Goal: Task Accomplishment & Management: Complete application form

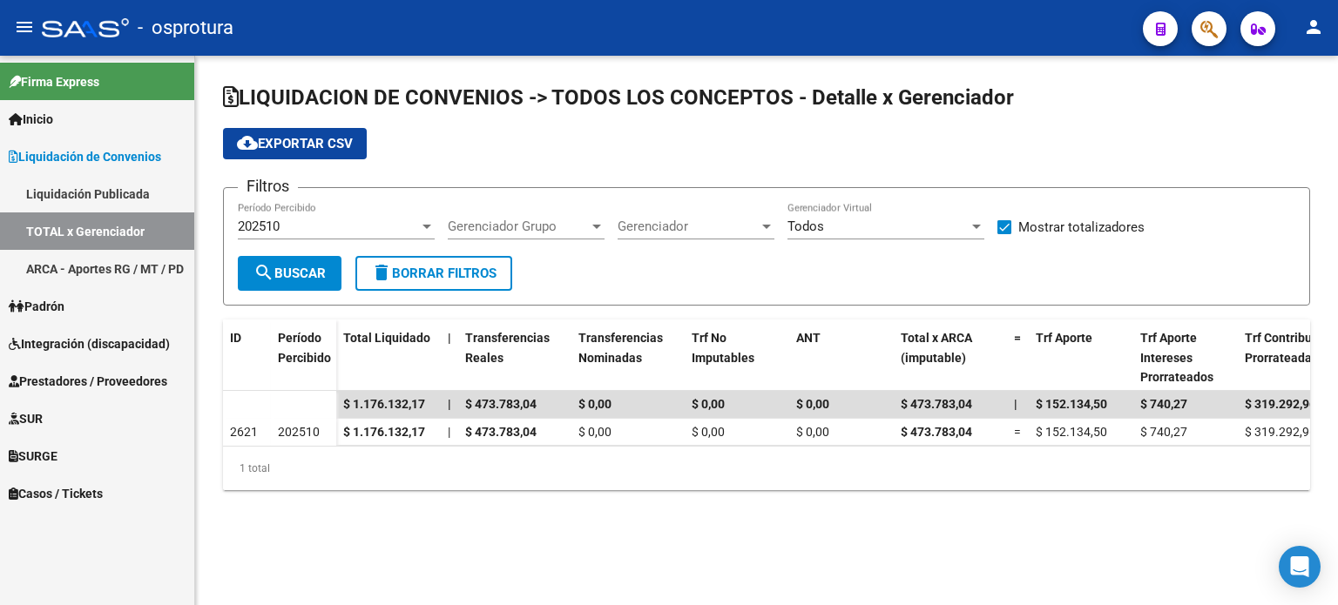
click at [122, 154] on span "Liquidación de Convenios" at bounding box center [85, 156] width 152 height 19
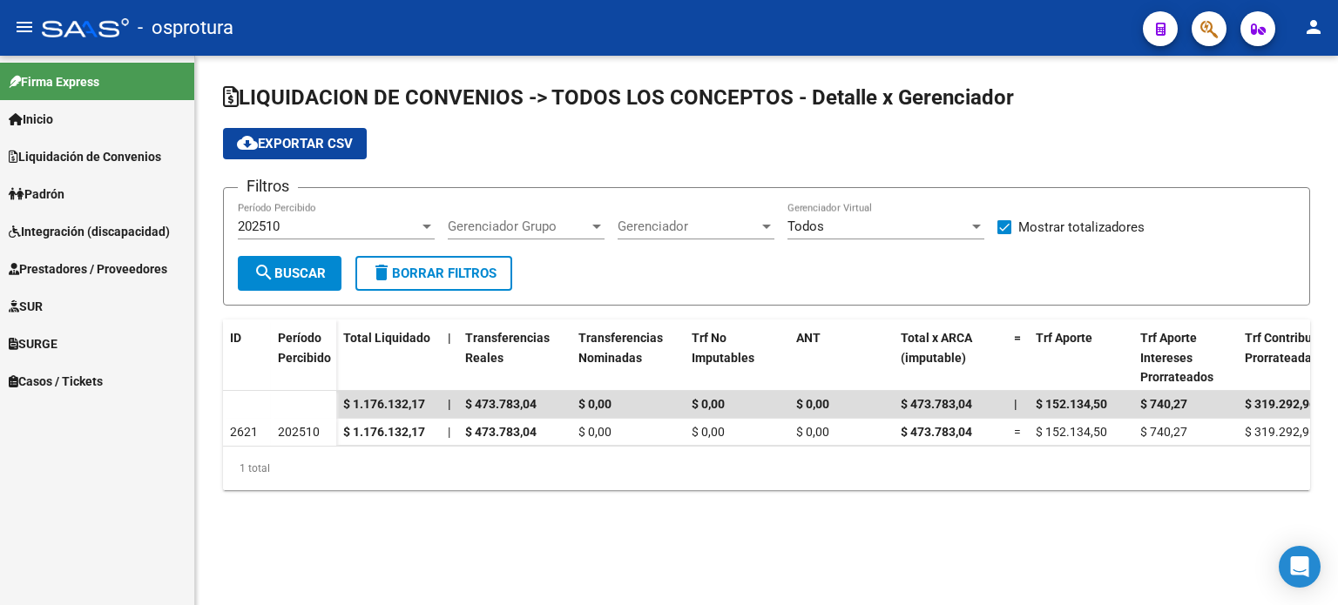
click at [130, 265] on span "Prestadores / Proveedores" at bounding box center [88, 269] width 159 height 19
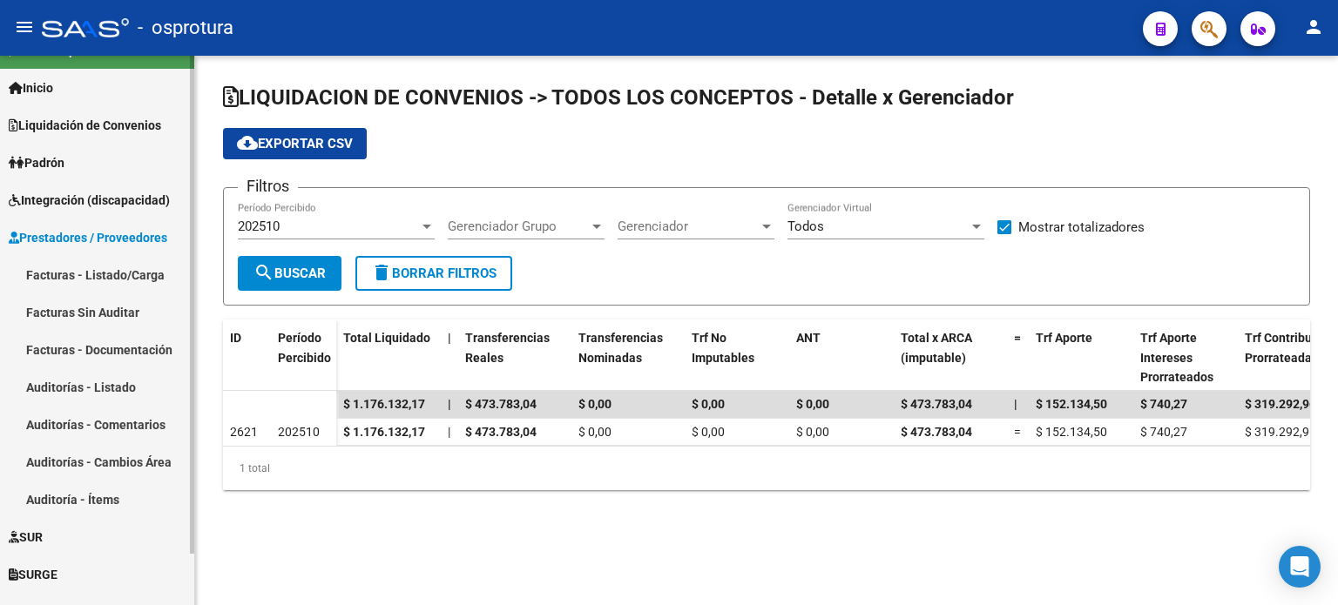
scroll to position [56, 0]
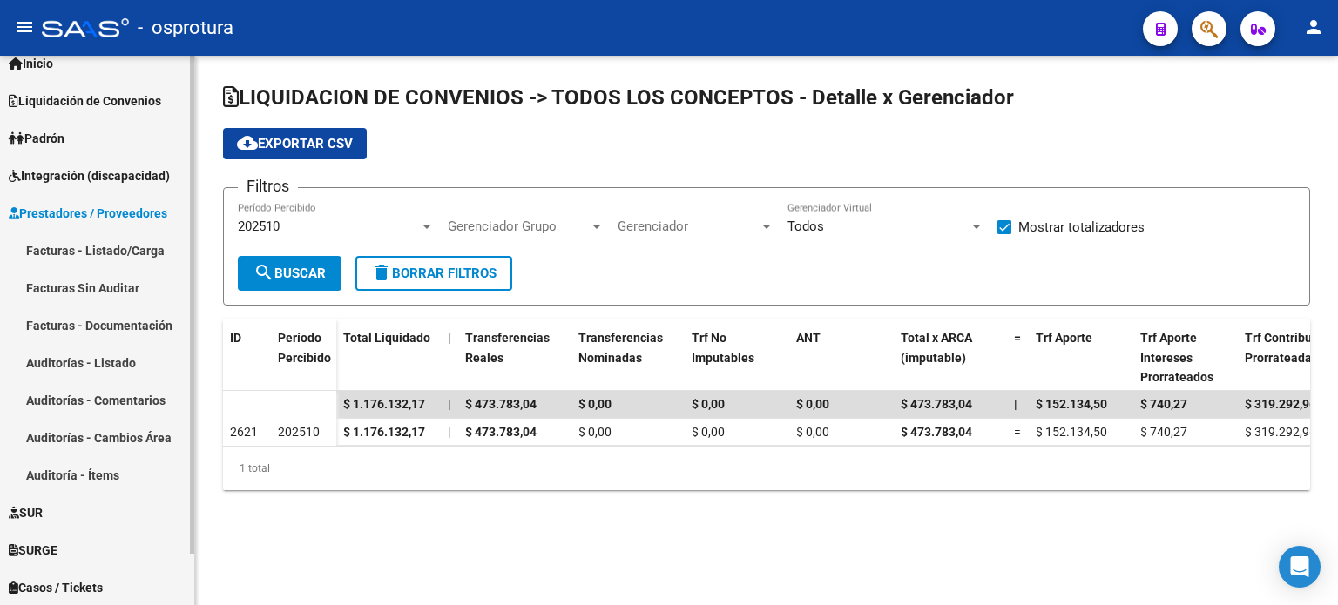
click at [123, 250] on link "Facturas - Listado/Carga" at bounding box center [97, 250] width 194 height 37
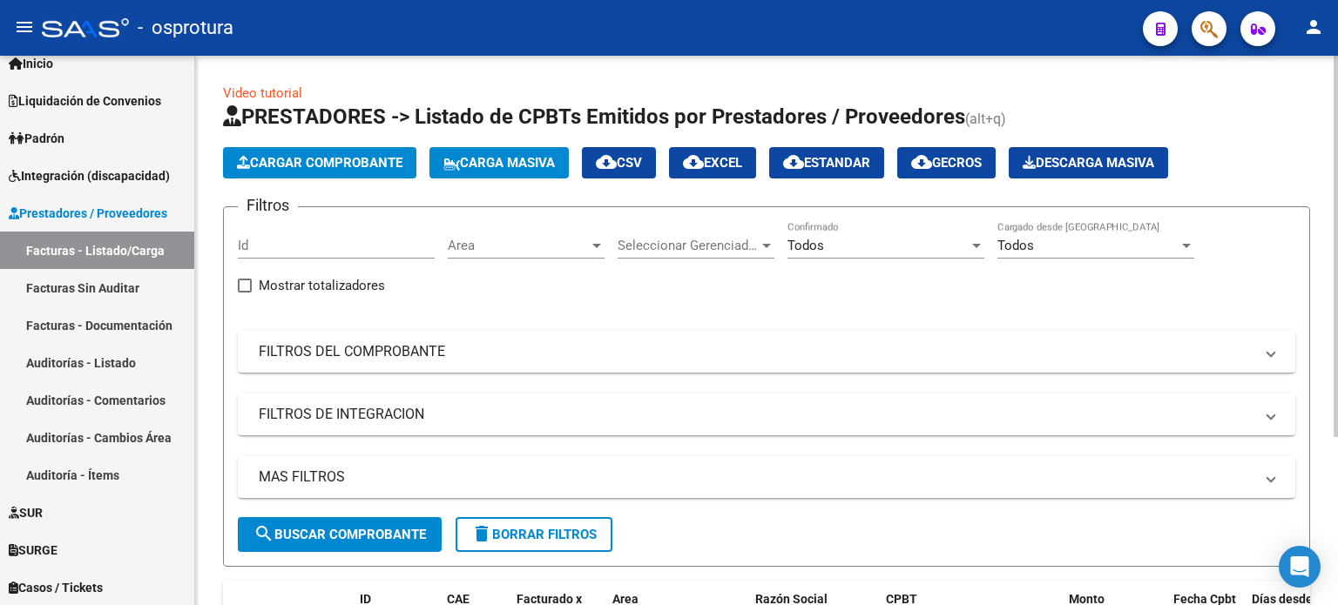
click at [336, 172] on button "Cargar Comprobante" at bounding box center [319, 162] width 193 height 31
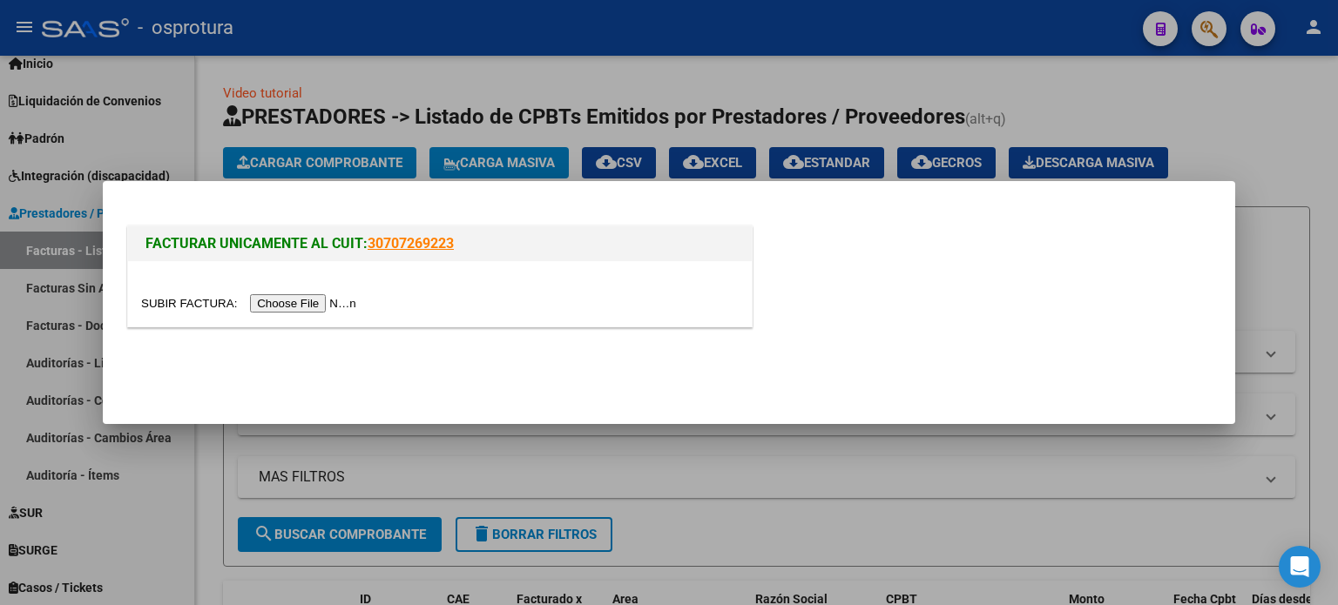
click at [317, 309] on input "file" at bounding box center [251, 303] width 220 height 18
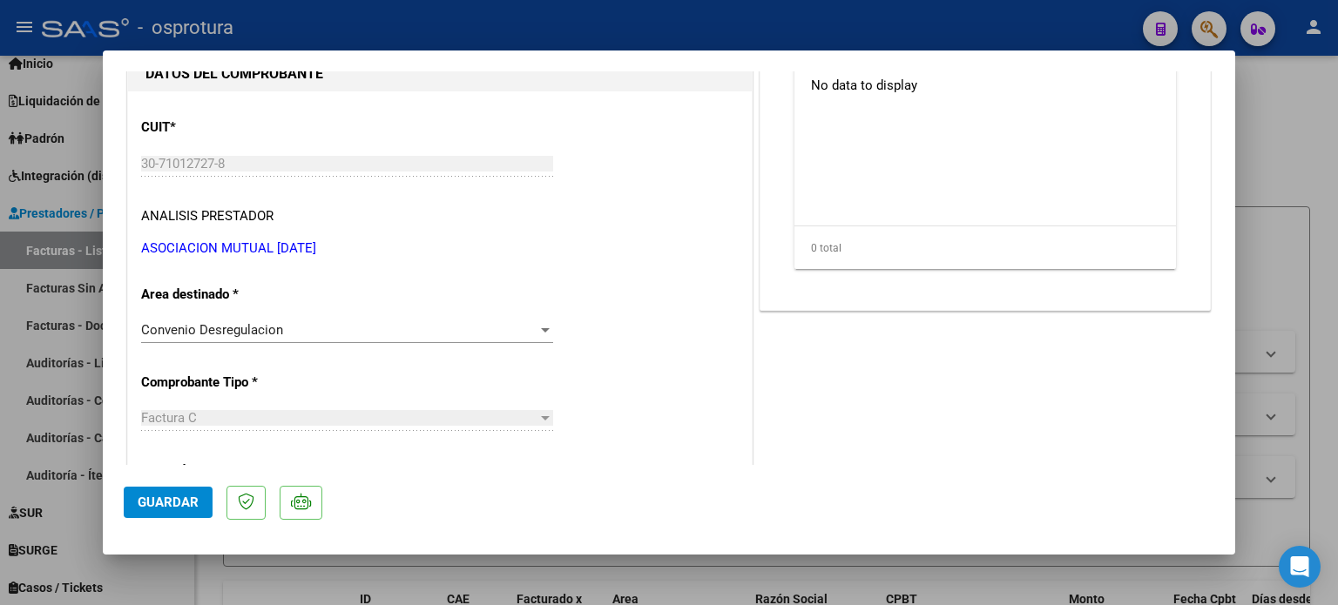
scroll to position [261, 0]
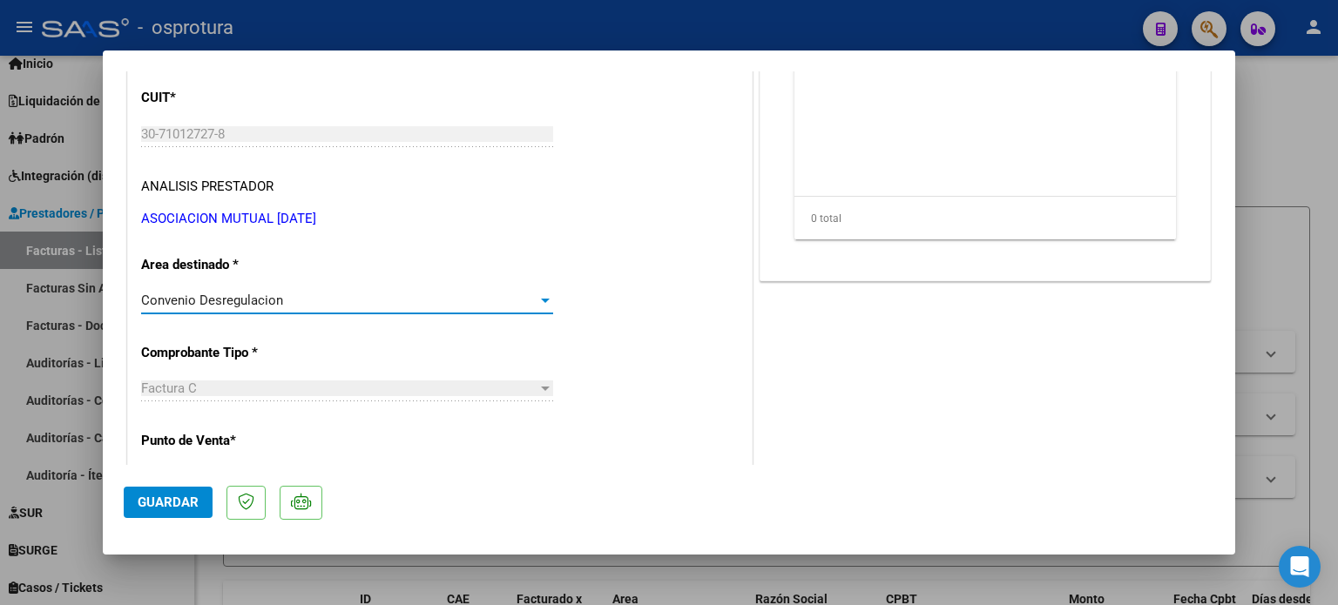
click at [267, 299] on span "Convenio Desregulacion" at bounding box center [212, 301] width 142 height 16
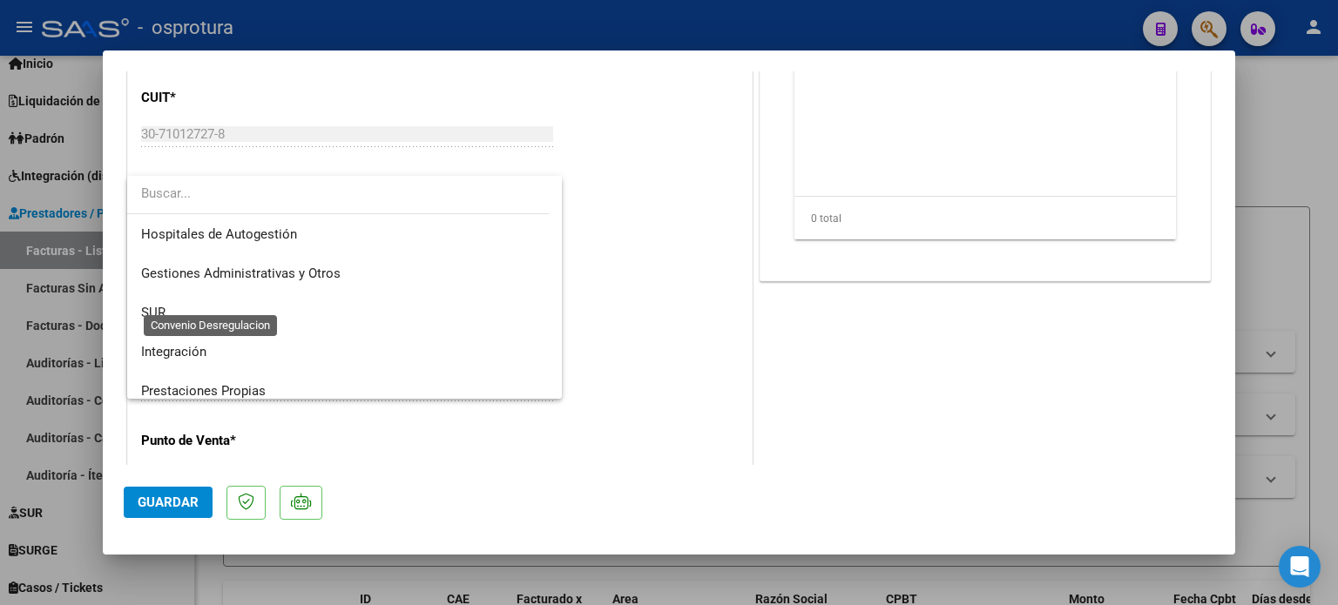
scroll to position [129, 0]
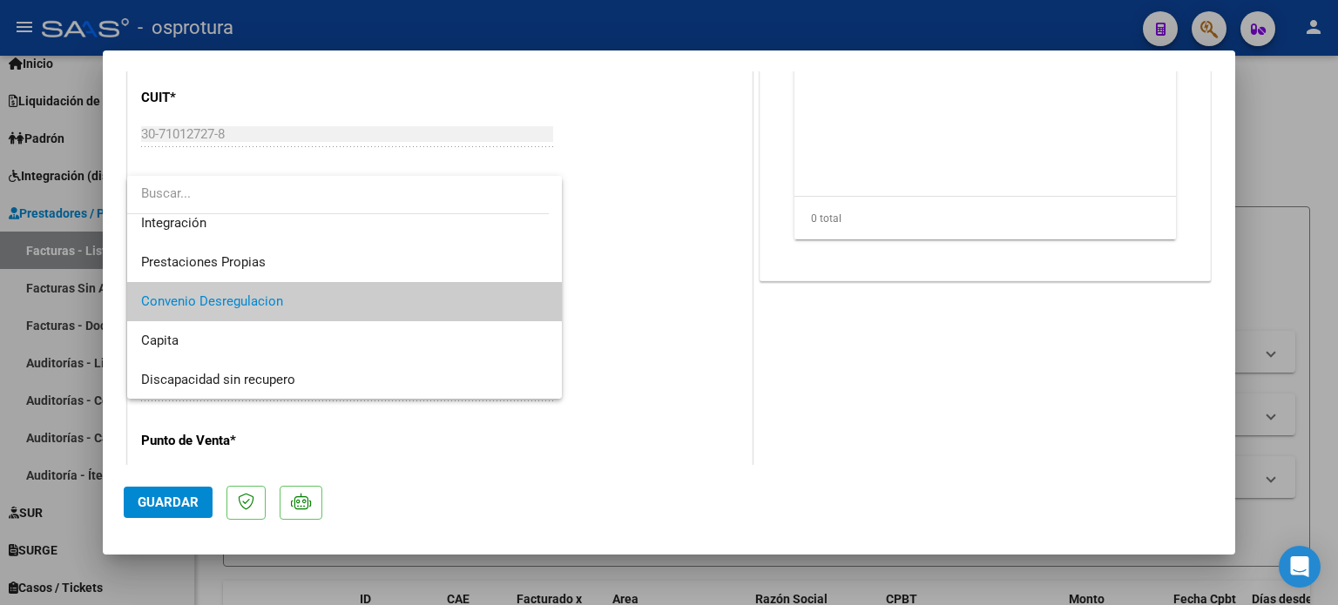
click at [641, 306] on div at bounding box center [669, 302] width 1338 height 605
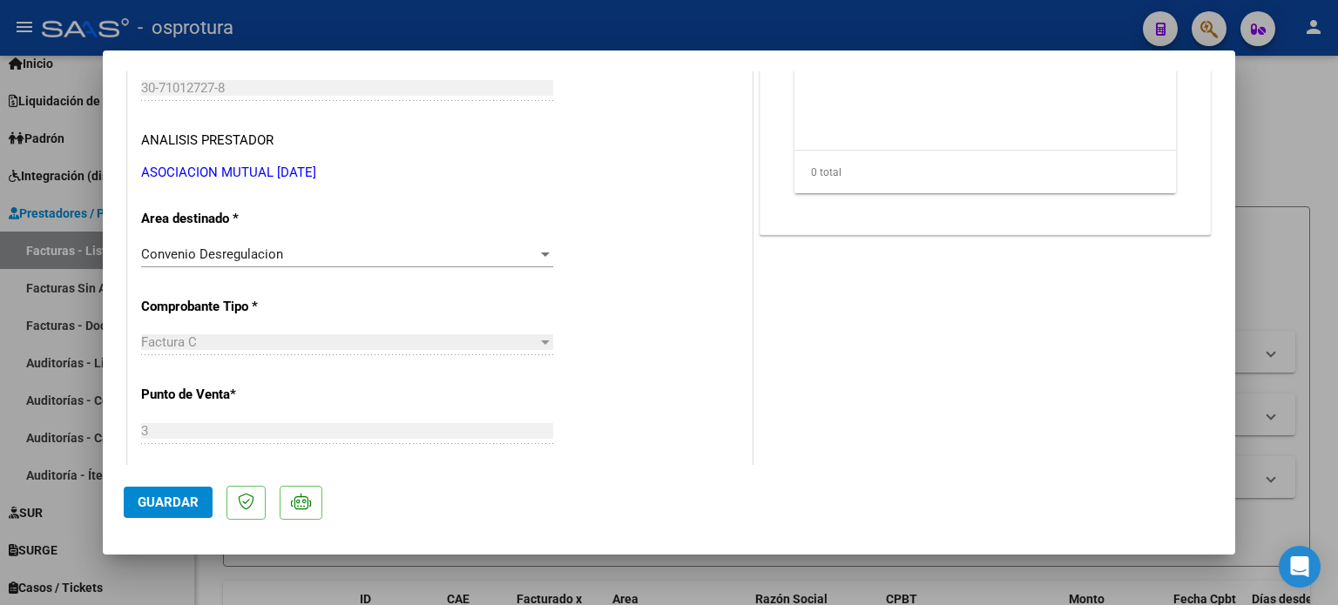
scroll to position [348, 0]
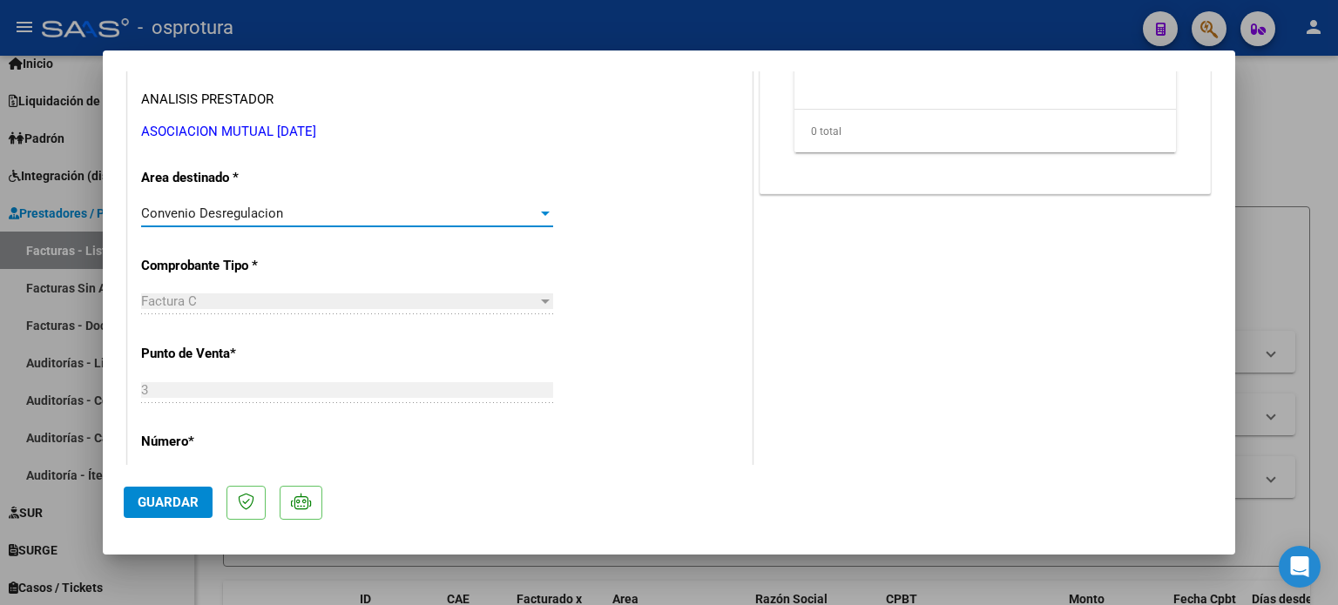
click at [263, 215] on span "Convenio Desregulacion" at bounding box center [212, 214] width 142 height 16
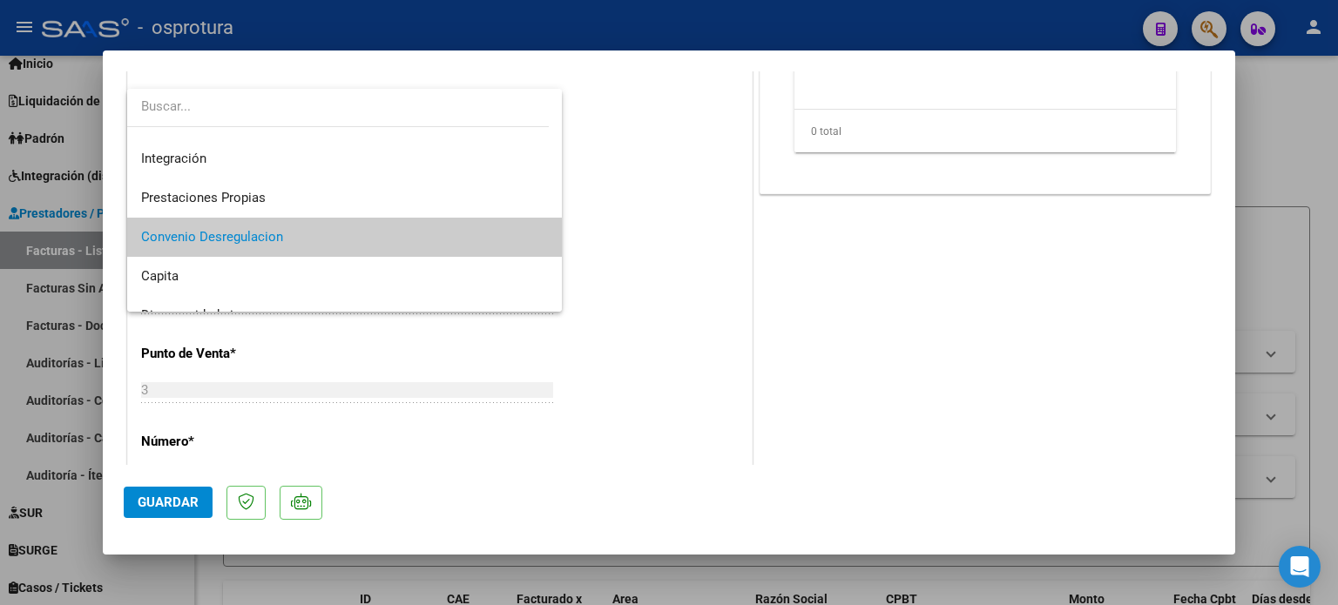
scroll to position [129, 0]
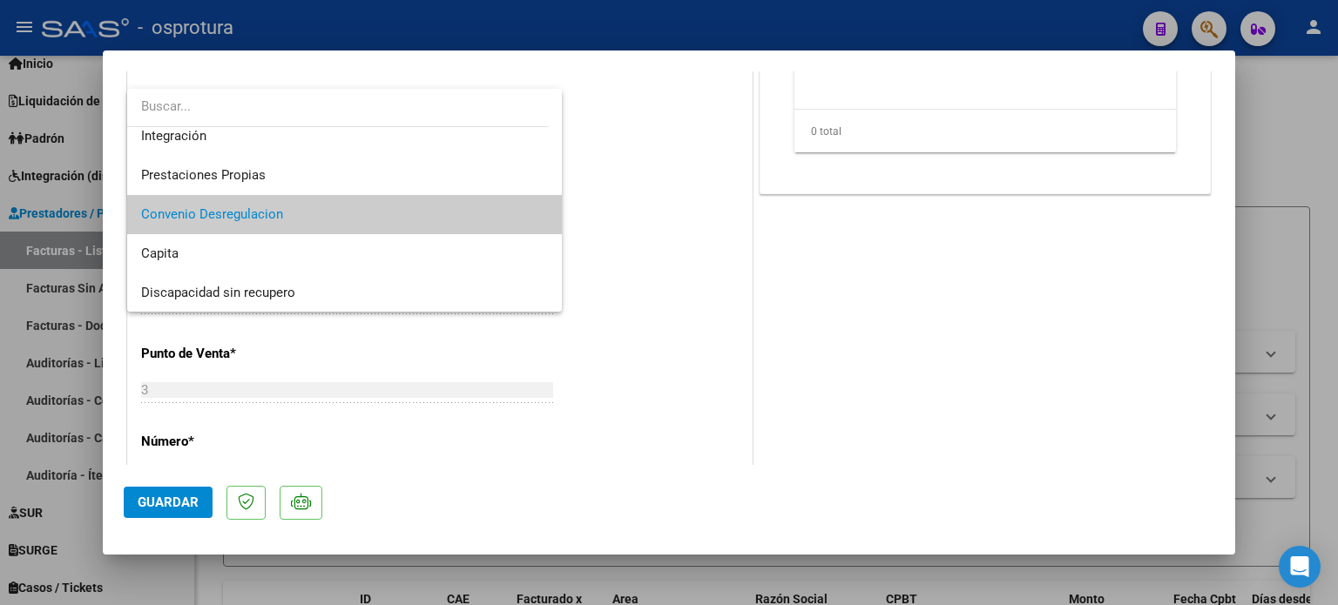
click at [648, 290] on div at bounding box center [669, 302] width 1338 height 605
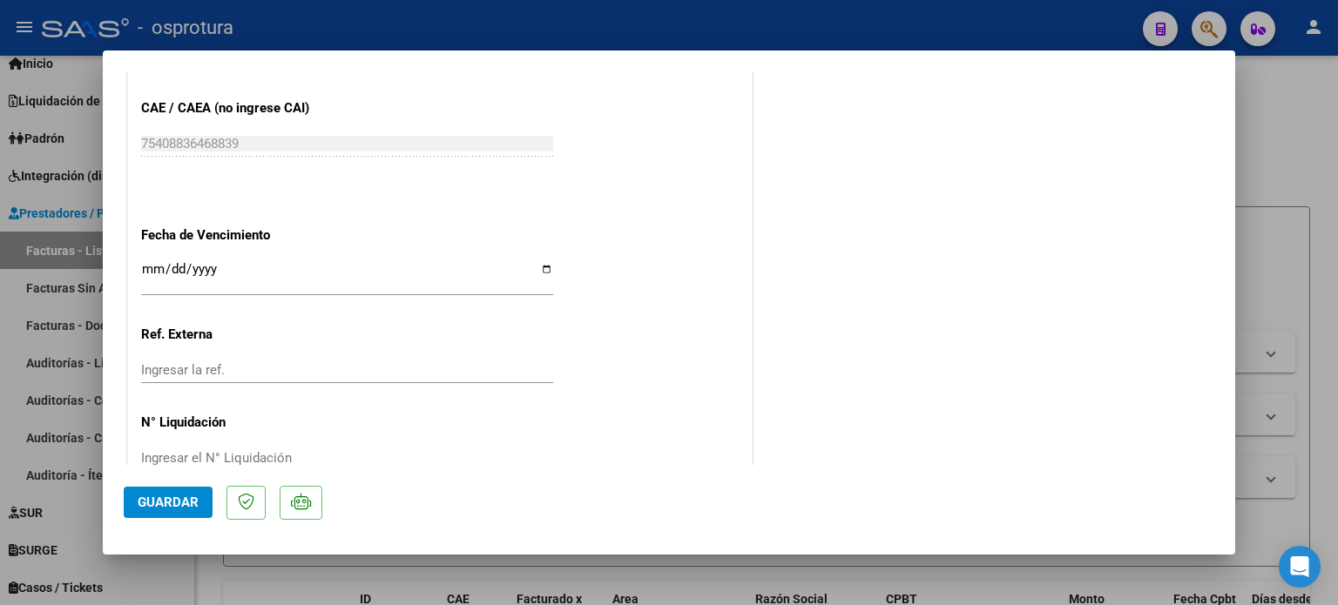
scroll to position [997, 0]
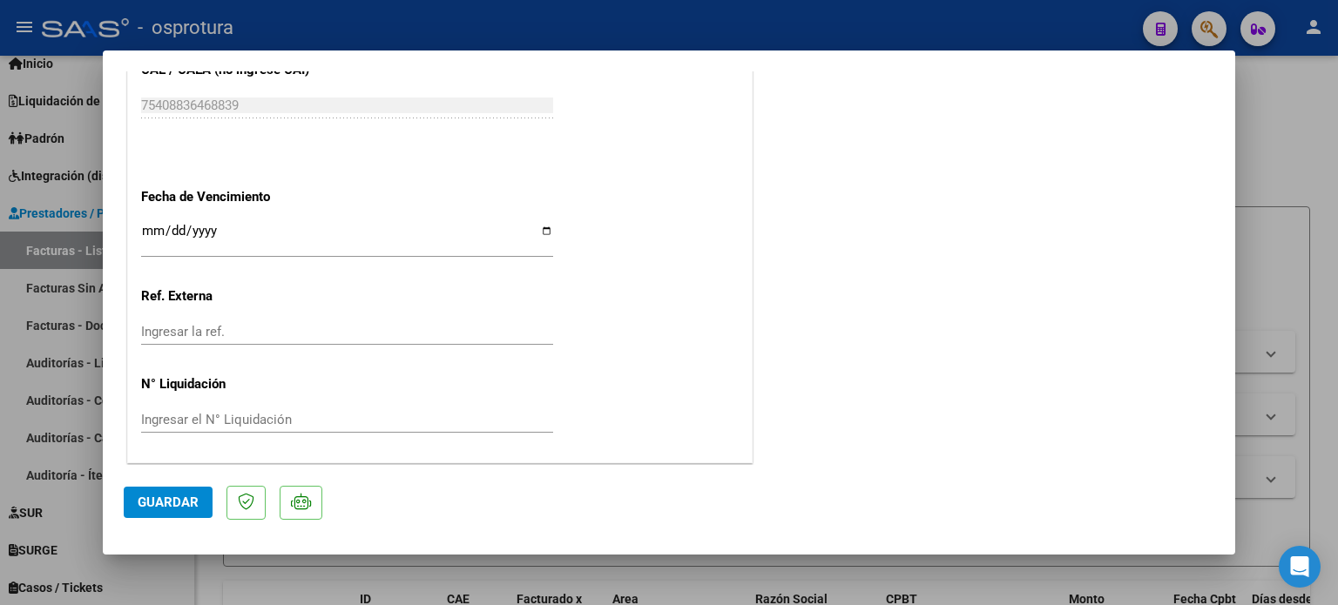
click at [304, 240] on input "Ingresar la fecha" at bounding box center [347, 238] width 412 height 28
click at [405, 241] on input "Ingresar la fecha" at bounding box center [347, 238] width 412 height 28
click at [540, 238] on input "Ingresar la fecha" at bounding box center [347, 238] width 412 height 28
click at [541, 233] on input "Ingresar la fecha" at bounding box center [347, 238] width 412 height 28
type input "[DATE]"
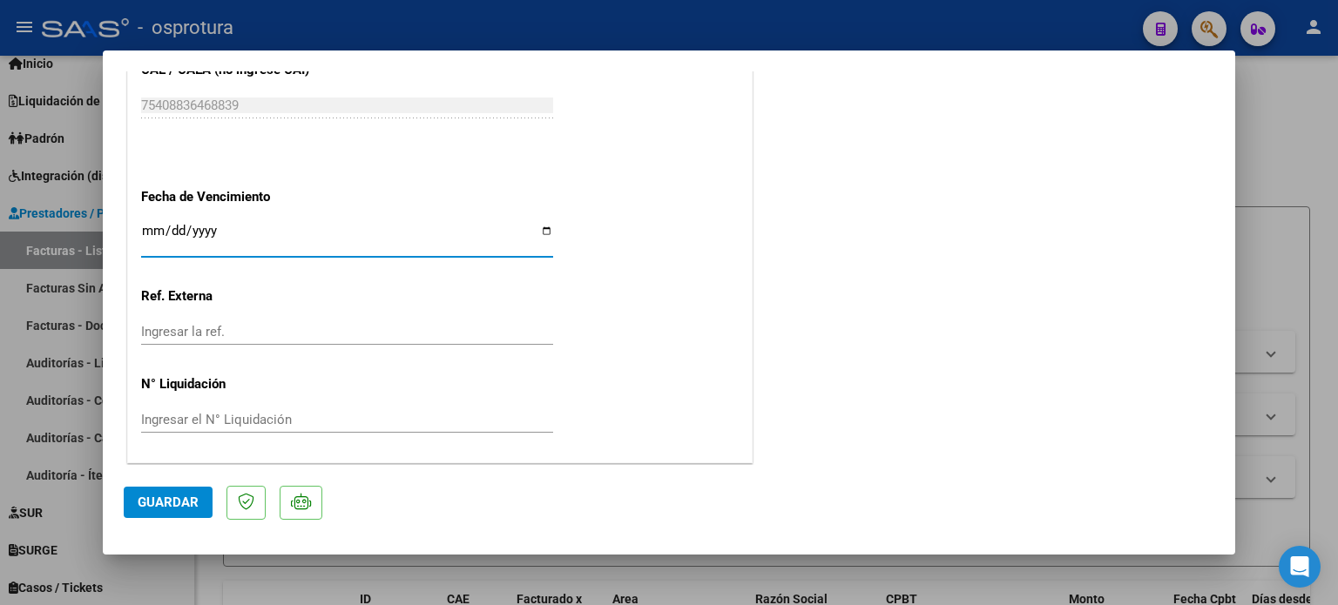
click at [213, 333] on input "Ingresar la ref." at bounding box center [347, 332] width 412 height 16
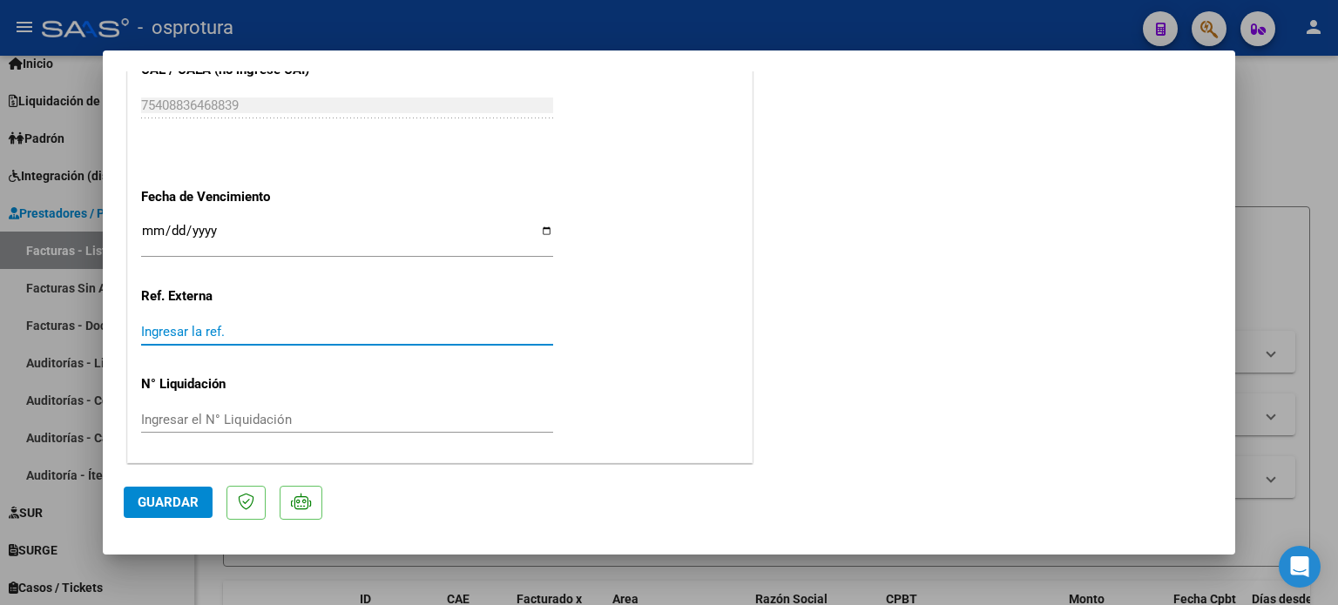
click at [243, 334] on input "Ingresar la ref." at bounding box center [347, 332] width 412 height 16
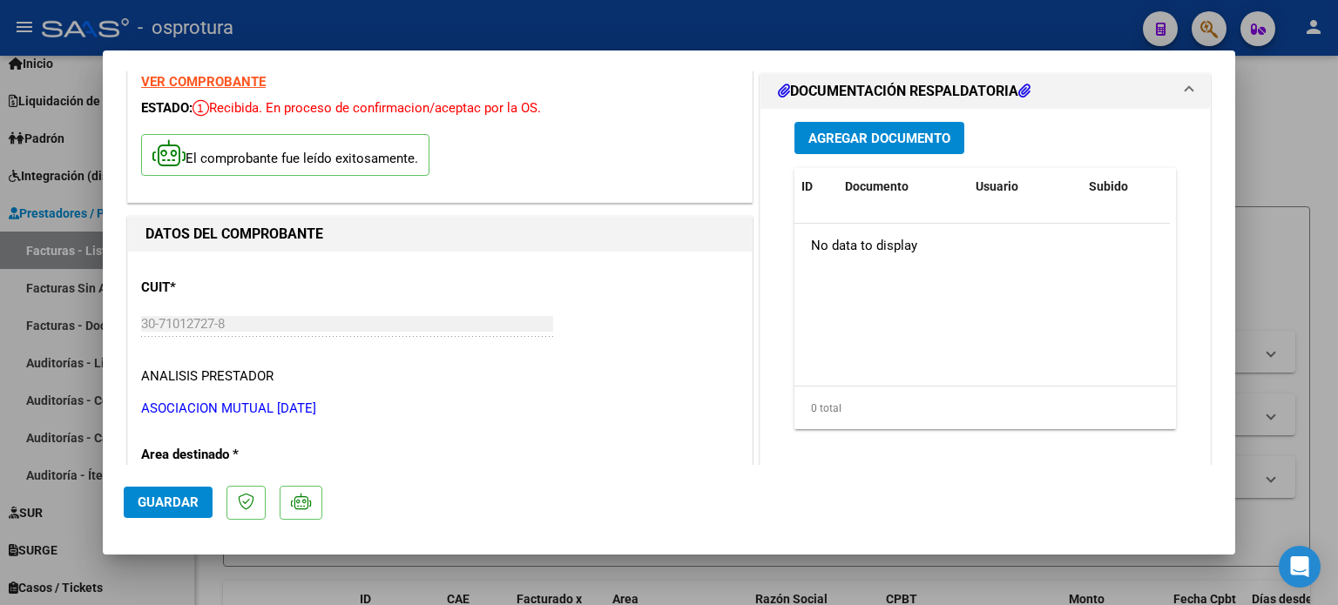
scroll to position [0, 0]
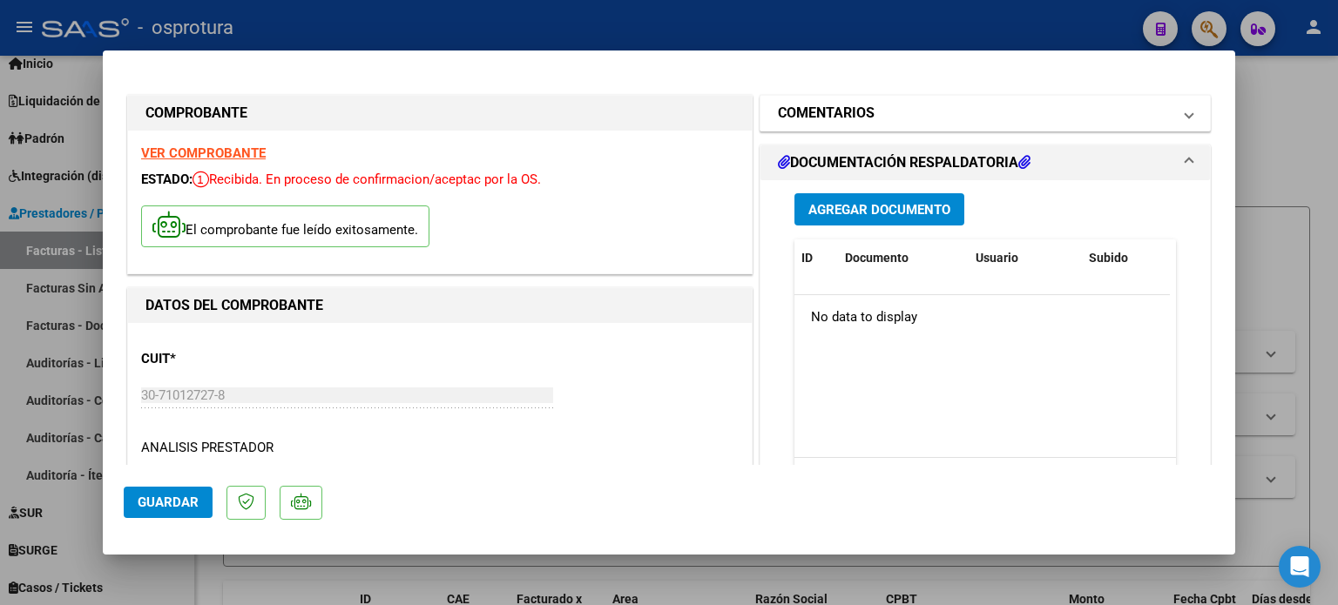
click at [1186, 113] on span at bounding box center [1189, 113] width 7 height 21
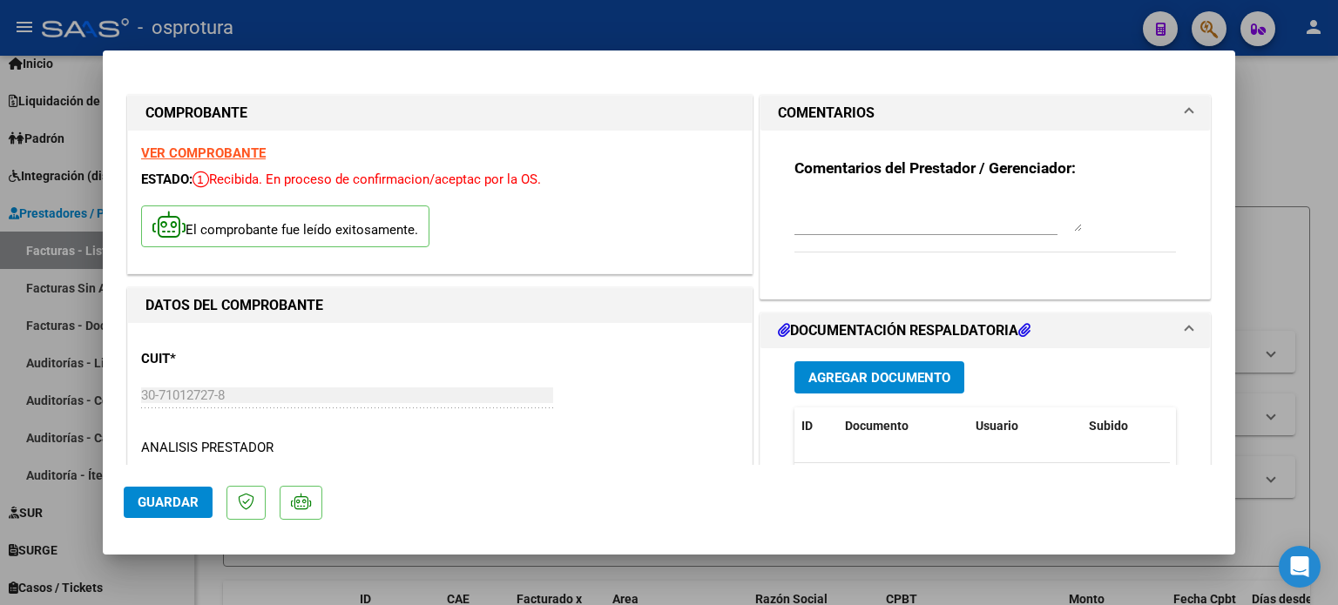
click at [1186, 113] on span at bounding box center [1189, 113] width 7 height 21
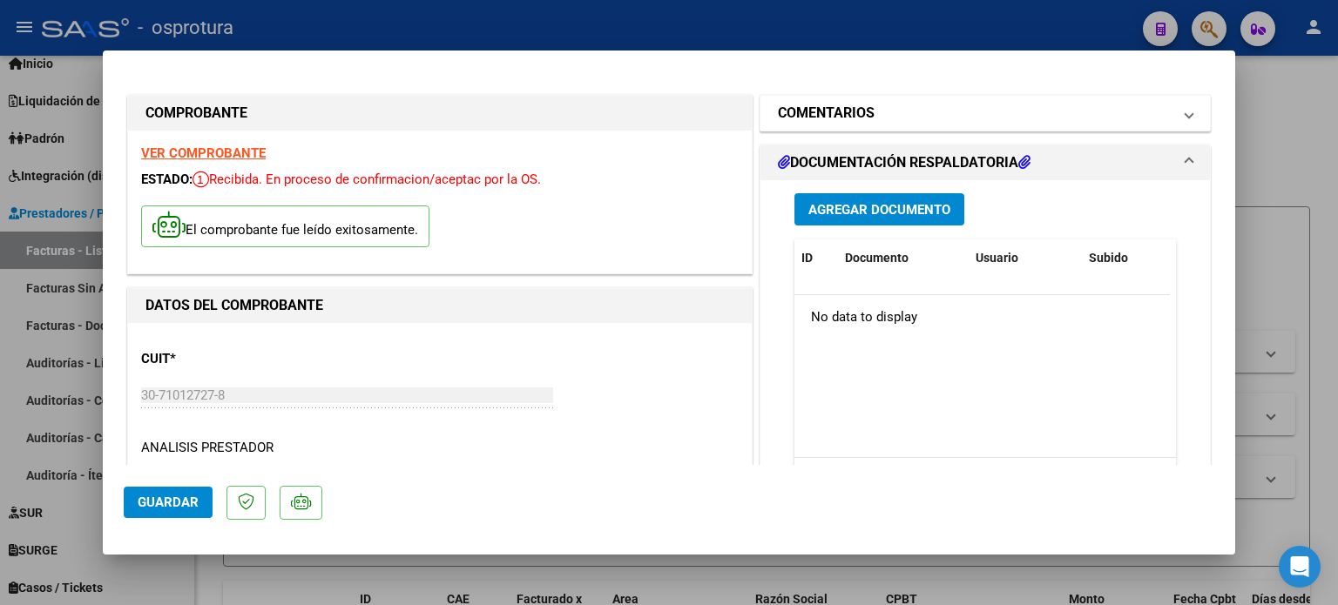
click at [1134, 114] on mat-panel-title "COMENTARIOS" at bounding box center [975, 113] width 394 height 21
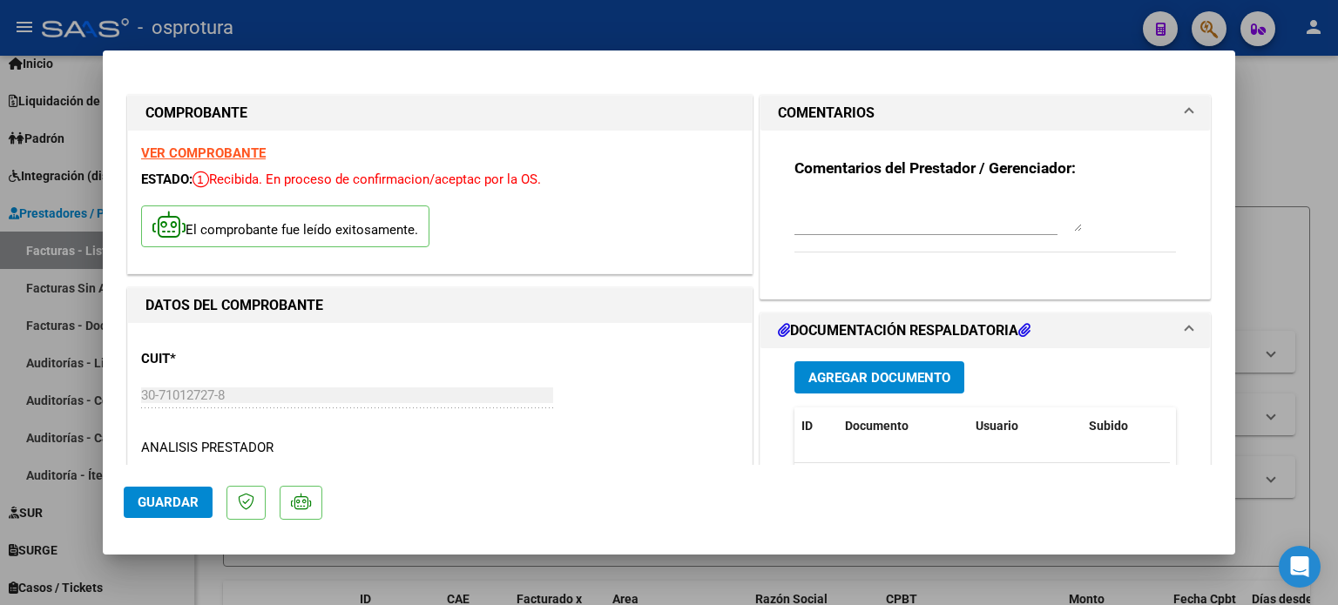
click at [982, 219] on textarea at bounding box center [937, 214] width 287 height 35
type textarea "Aportes [DATE]"
drag, startPoint x: 962, startPoint y: 215, endPoint x: 664, endPoint y: 191, distance: 298.9
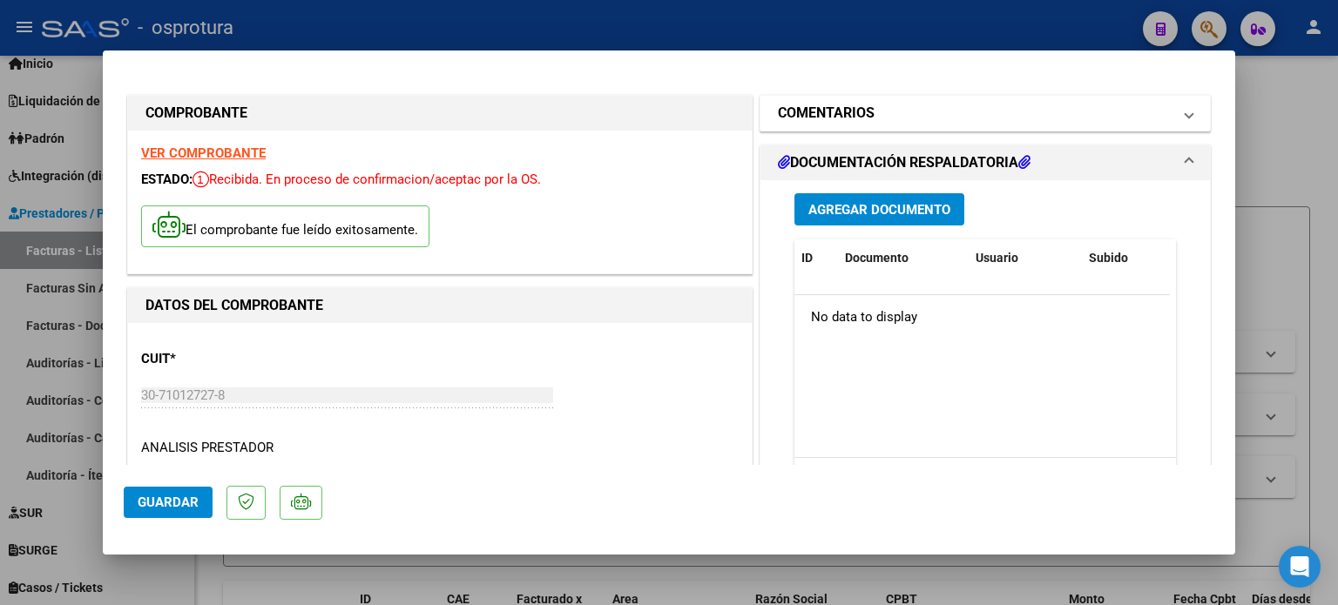
click at [1186, 121] on span at bounding box center [1189, 113] width 7 height 21
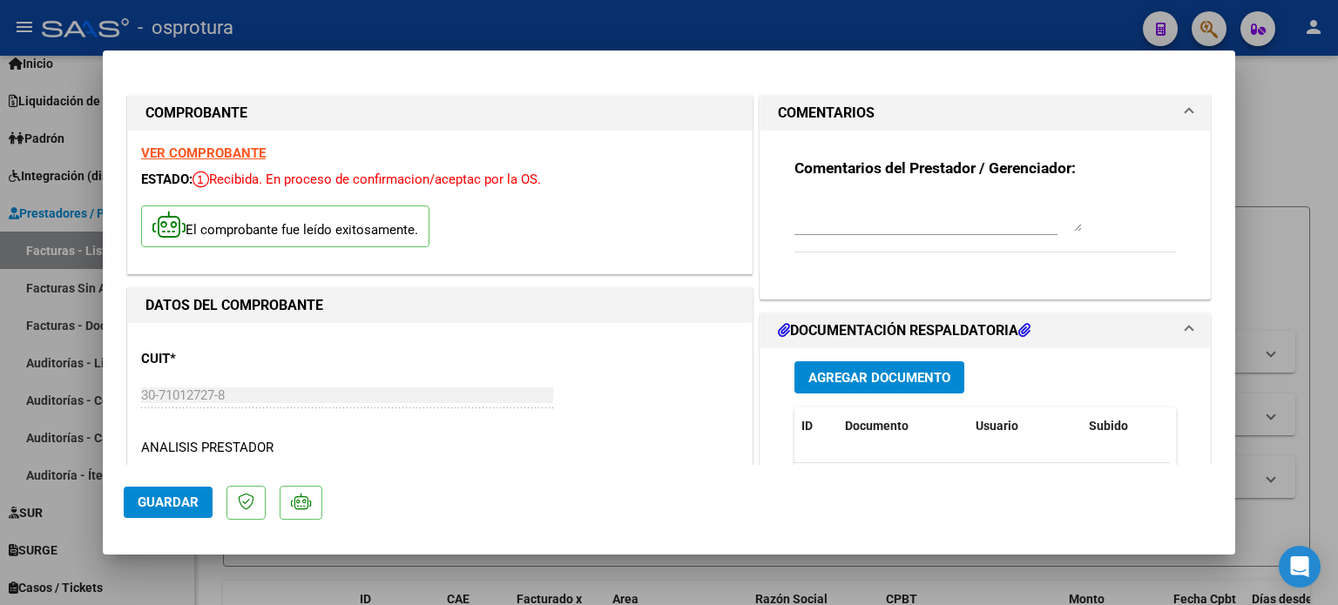
click at [885, 215] on textarea at bounding box center [937, 214] width 287 height 35
type textarea "Aportes [DATE]"
click at [1212, 205] on mat-dialog-content "COMPROBANTE VER COMPROBANTE ESTADO: Recibida. En proceso de confirmacion/acepta…" at bounding box center [669, 268] width 1132 height 394
click at [192, 496] on span "Guardar" at bounding box center [168, 503] width 61 height 16
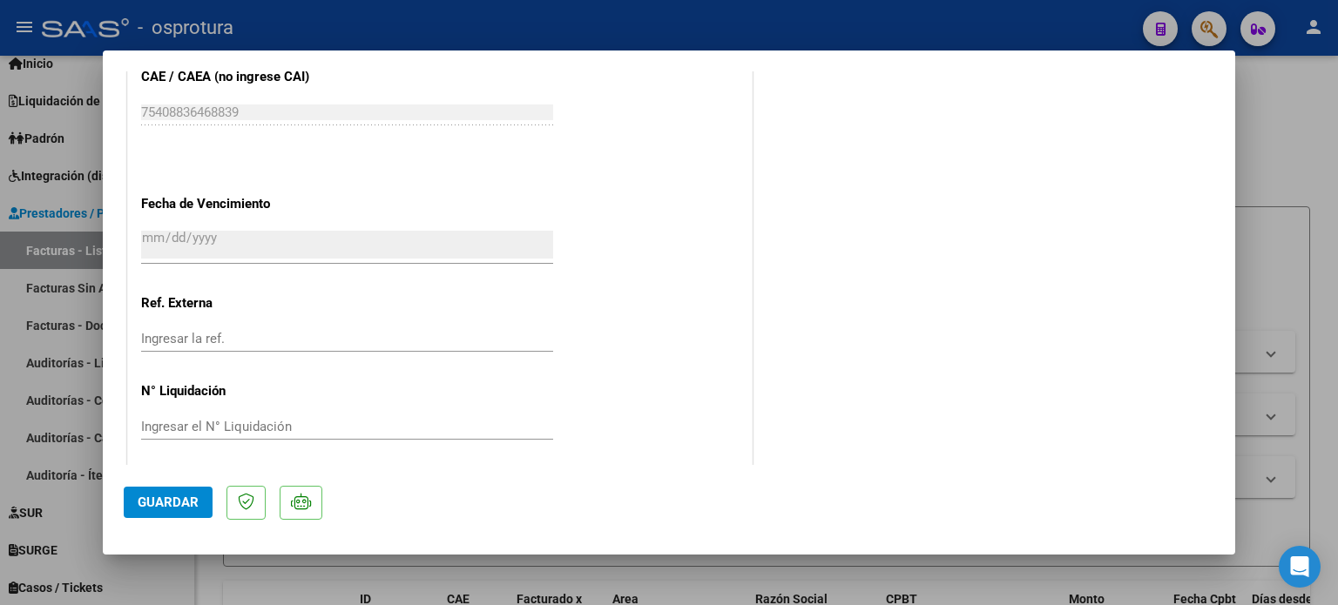
scroll to position [997, 0]
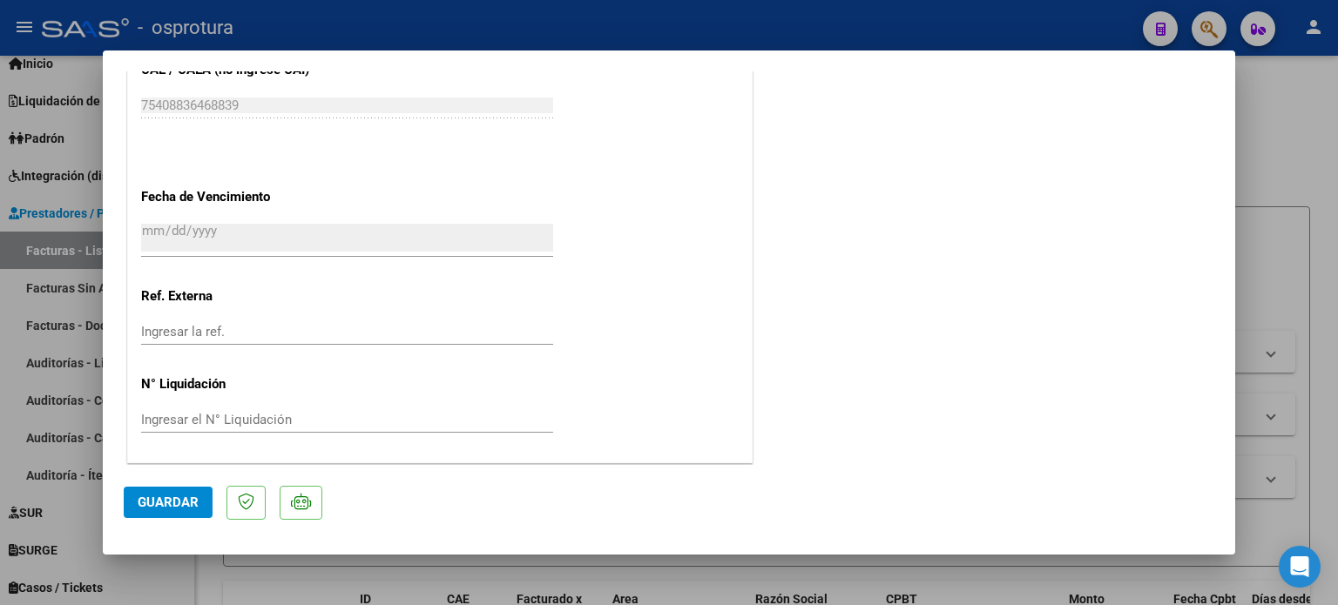
click at [1247, 258] on div at bounding box center [669, 302] width 1338 height 605
type input "$ 0,00"
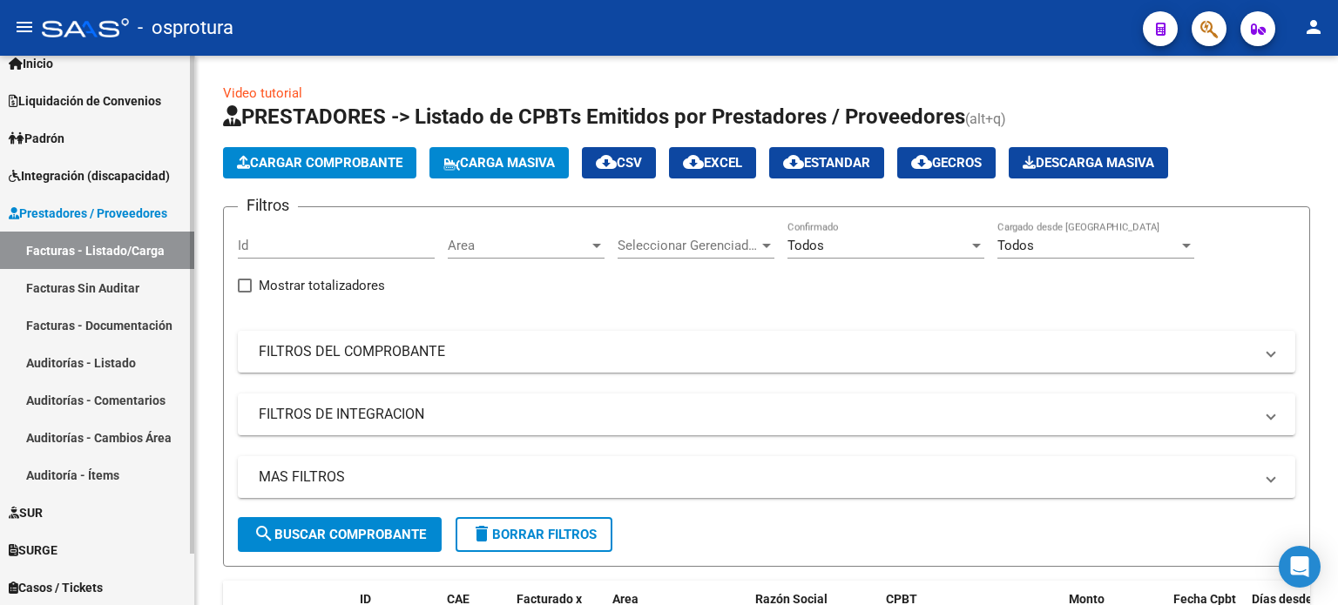
click at [125, 254] on link "Facturas - Listado/Carga" at bounding box center [97, 250] width 194 height 37
click at [128, 271] on link "Facturas Sin Auditar" at bounding box center [97, 287] width 194 height 37
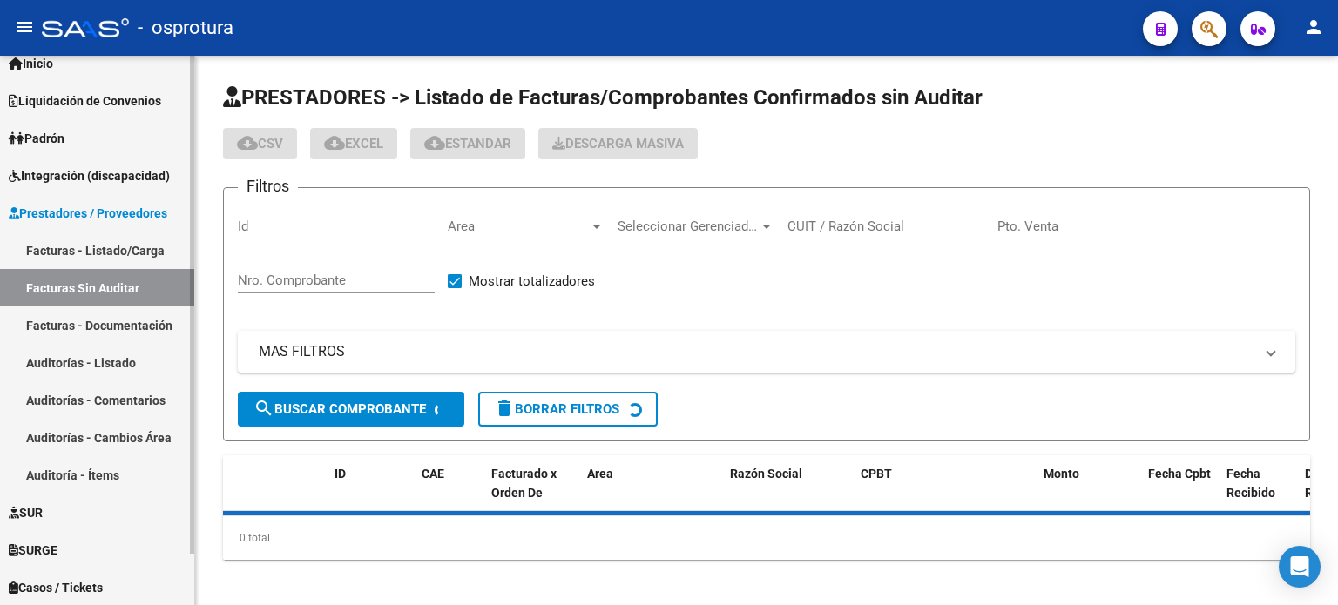
click at [132, 256] on link "Facturas - Listado/Carga" at bounding box center [97, 250] width 194 height 37
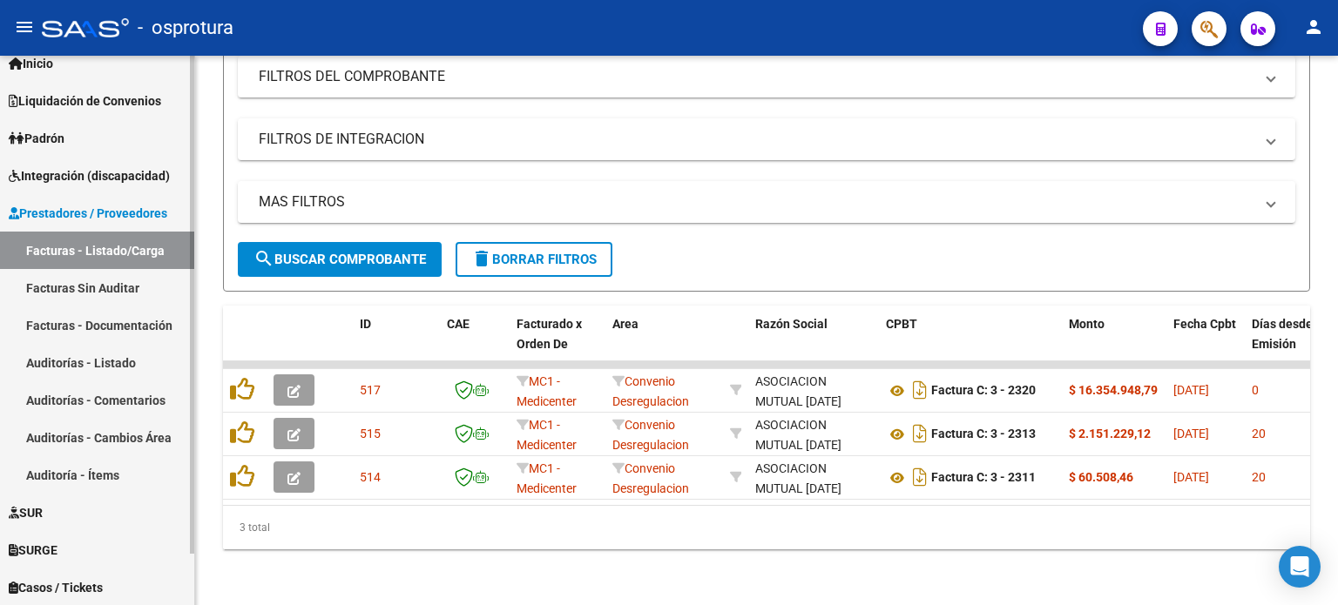
click at [96, 220] on span "Prestadores / Proveedores" at bounding box center [88, 213] width 159 height 19
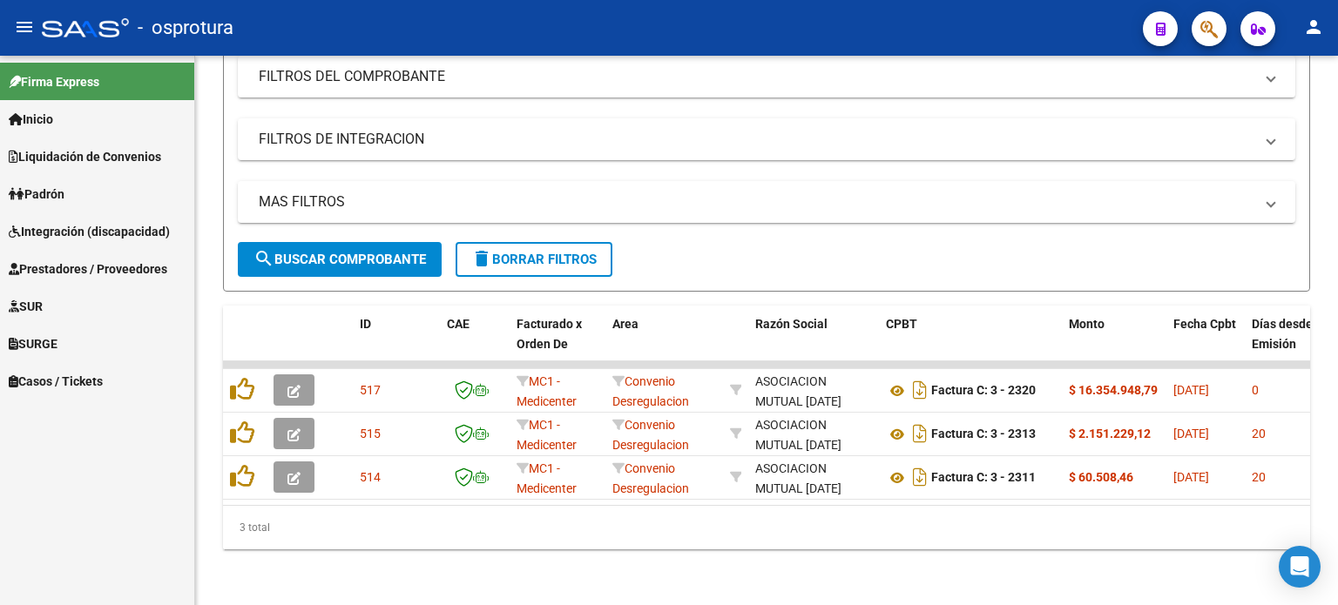
click at [132, 122] on link "Inicio" at bounding box center [97, 118] width 194 height 37
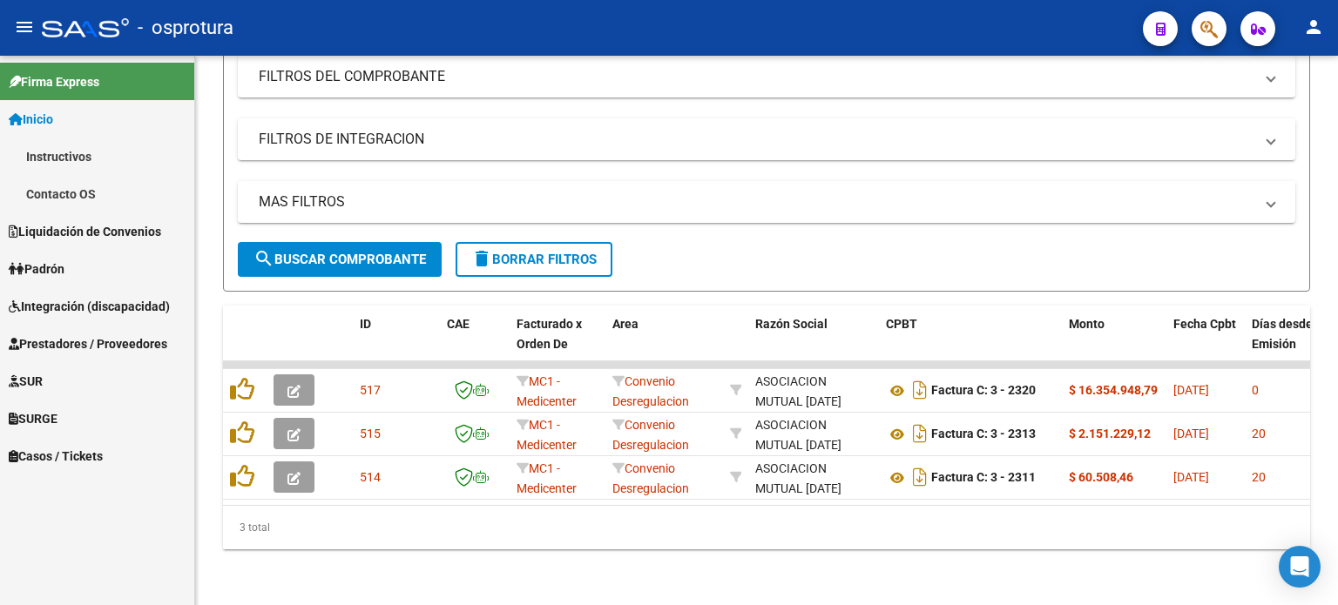
click at [131, 226] on span "Liquidación de Convenios" at bounding box center [85, 231] width 152 height 19
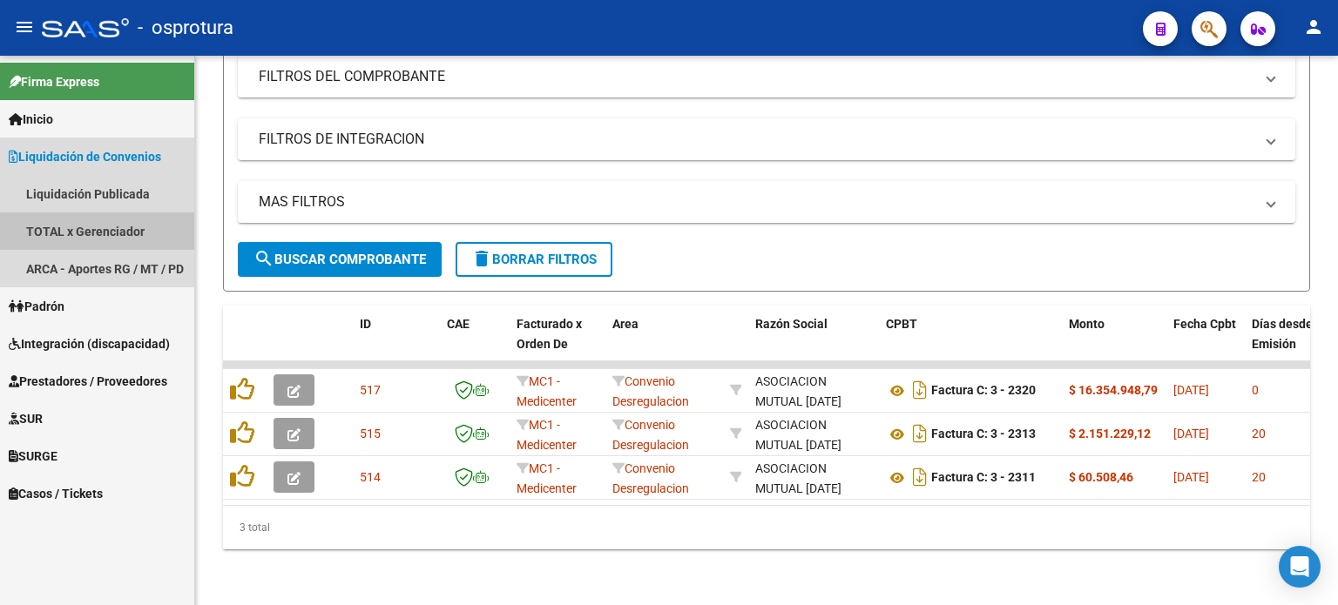
click at [134, 229] on link "TOTAL x Gerenciador" at bounding box center [97, 231] width 194 height 37
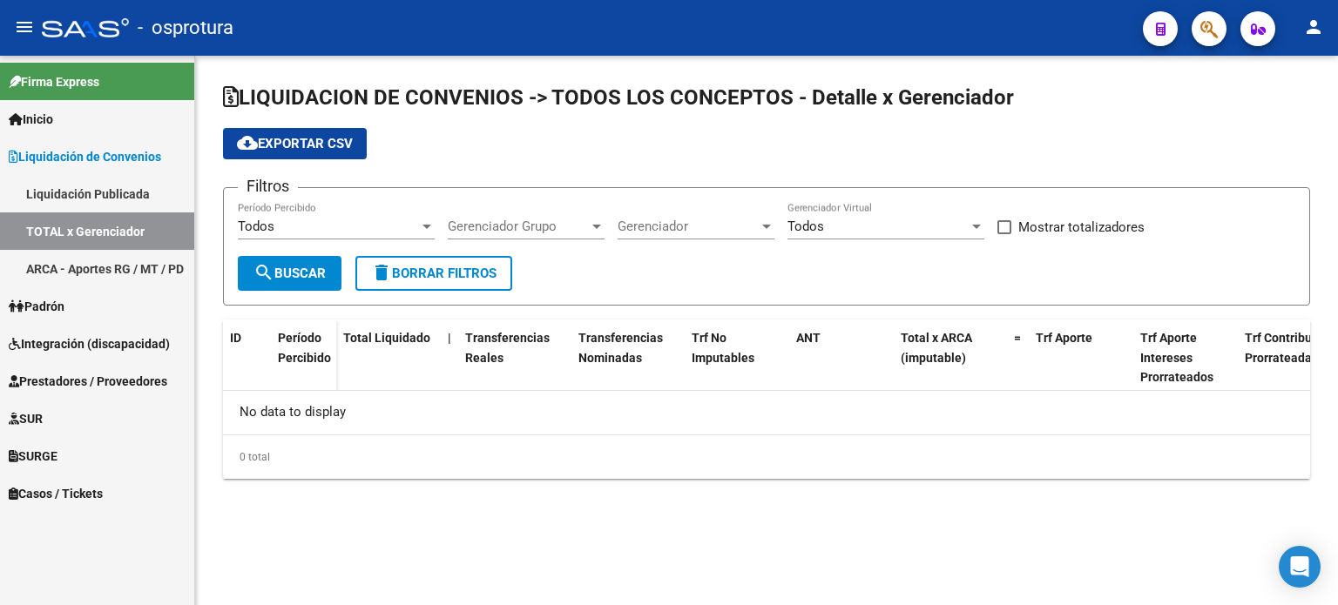
checkbox input "true"
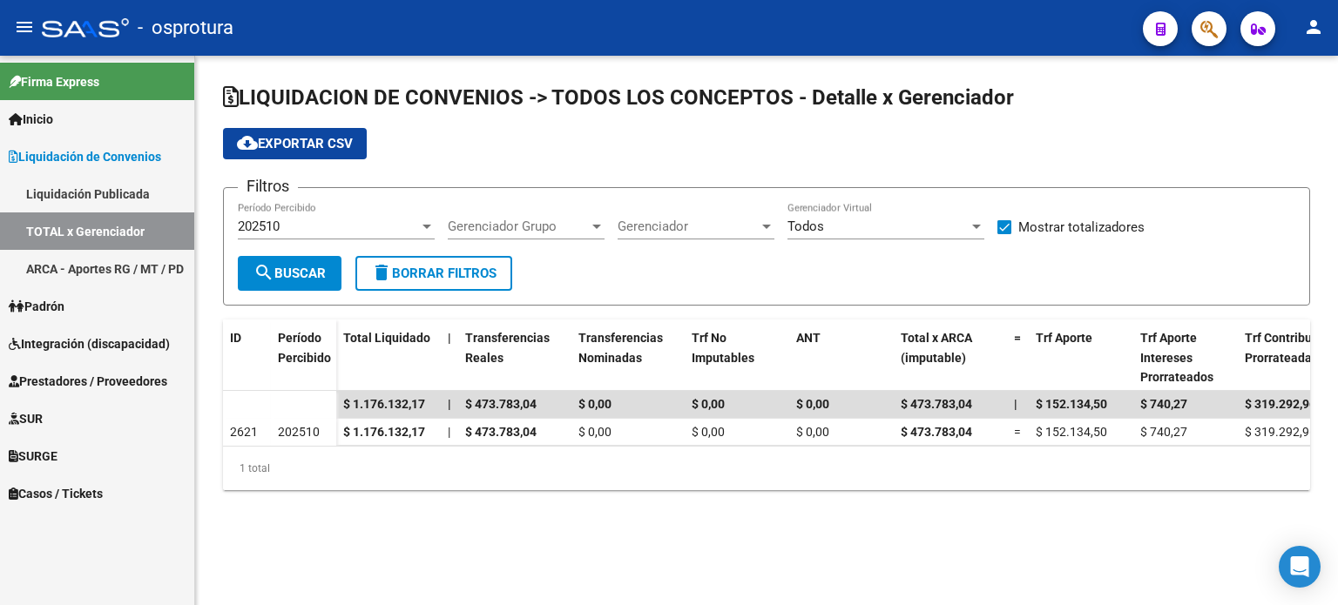
click at [139, 198] on link "Liquidación Publicada" at bounding box center [97, 193] width 194 height 37
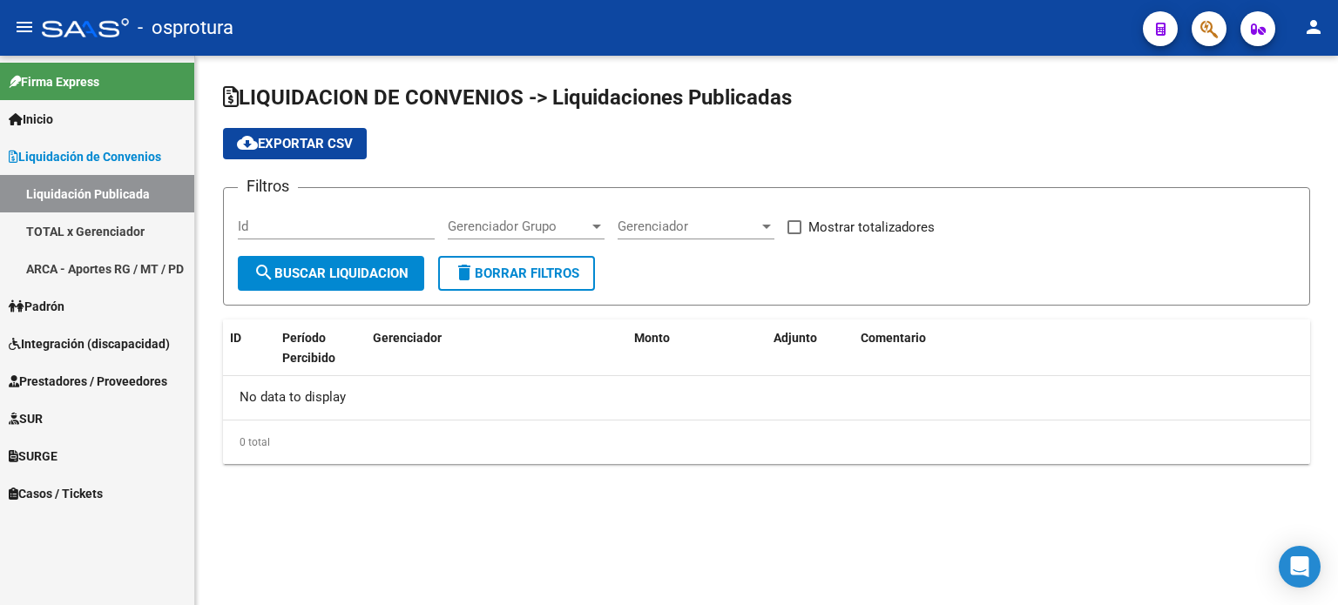
checkbox input "true"
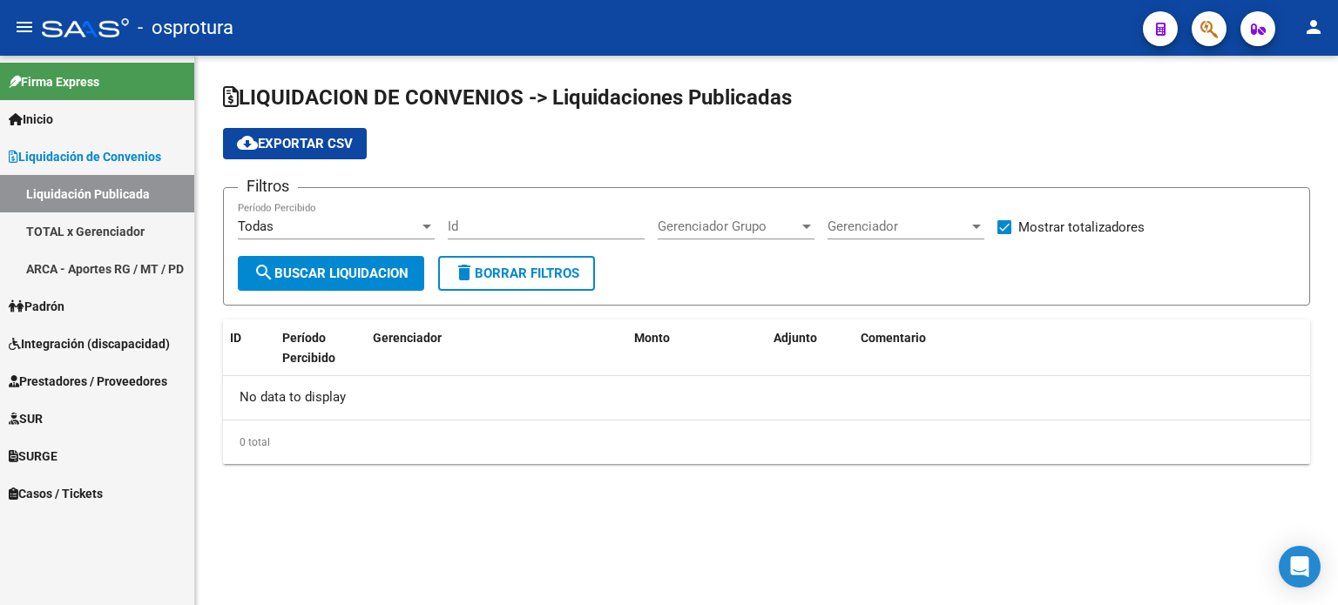
click at [318, 234] on div "Todas Período Percibido" at bounding box center [336, 220] width 197 height 37
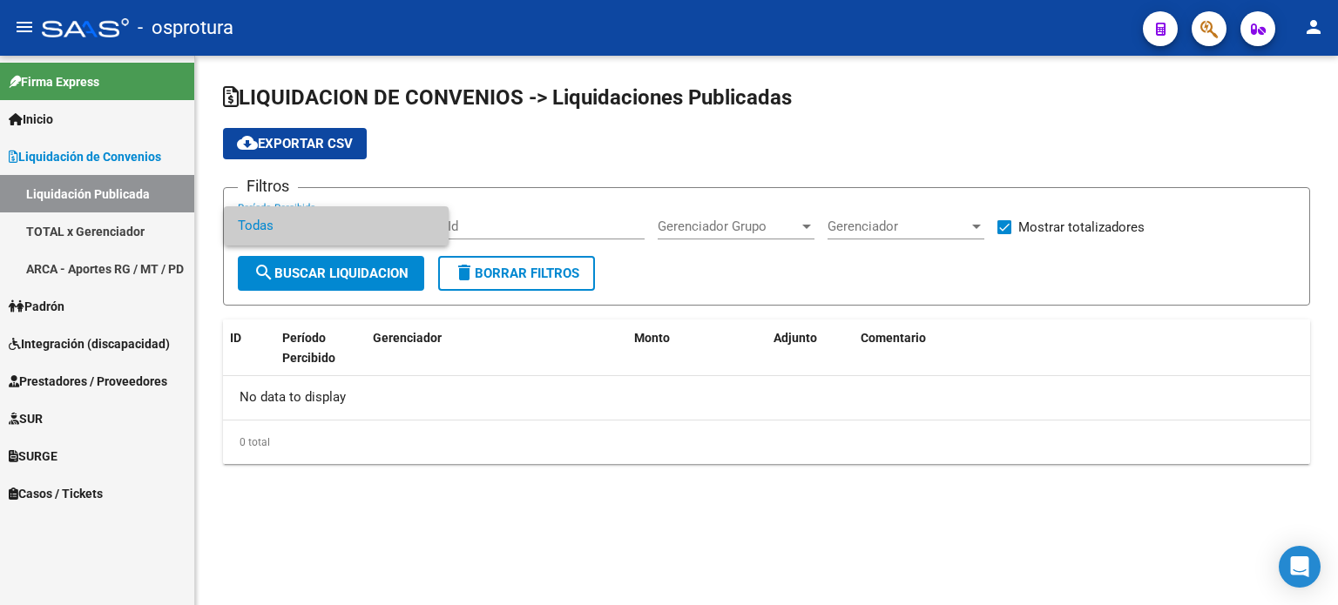
click at [297, 229] on span "Todas" at bounding box center [336, 225] width 197 height 39
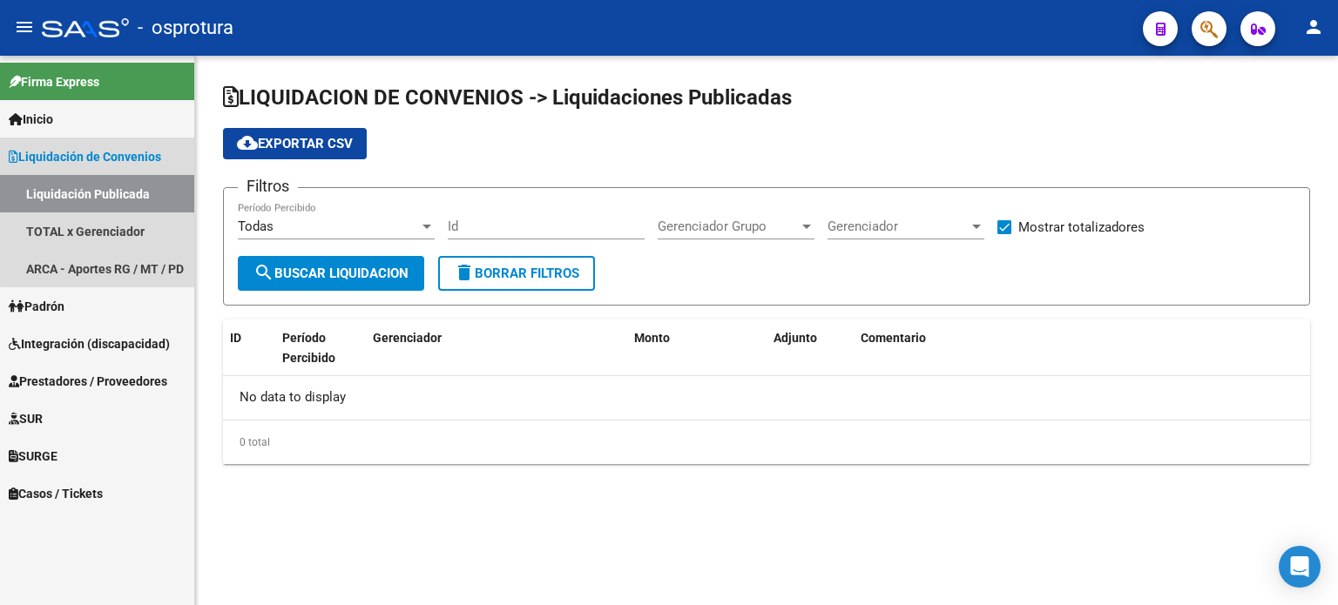
click at [148, 206] on link "Liquidación Publicada" at bounding box center [97, 193] width 194 height 37
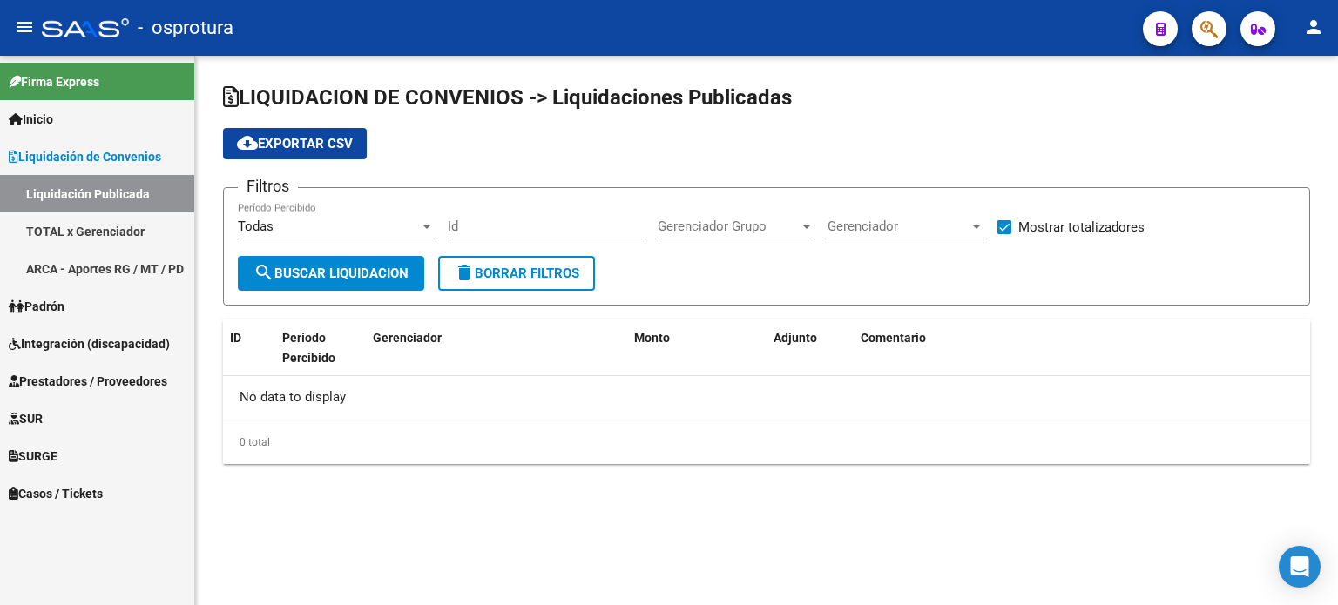
click at [150, 230] on link "TOTAL x Gerenciador" at bounding box center [97, 231] width 194 height 37
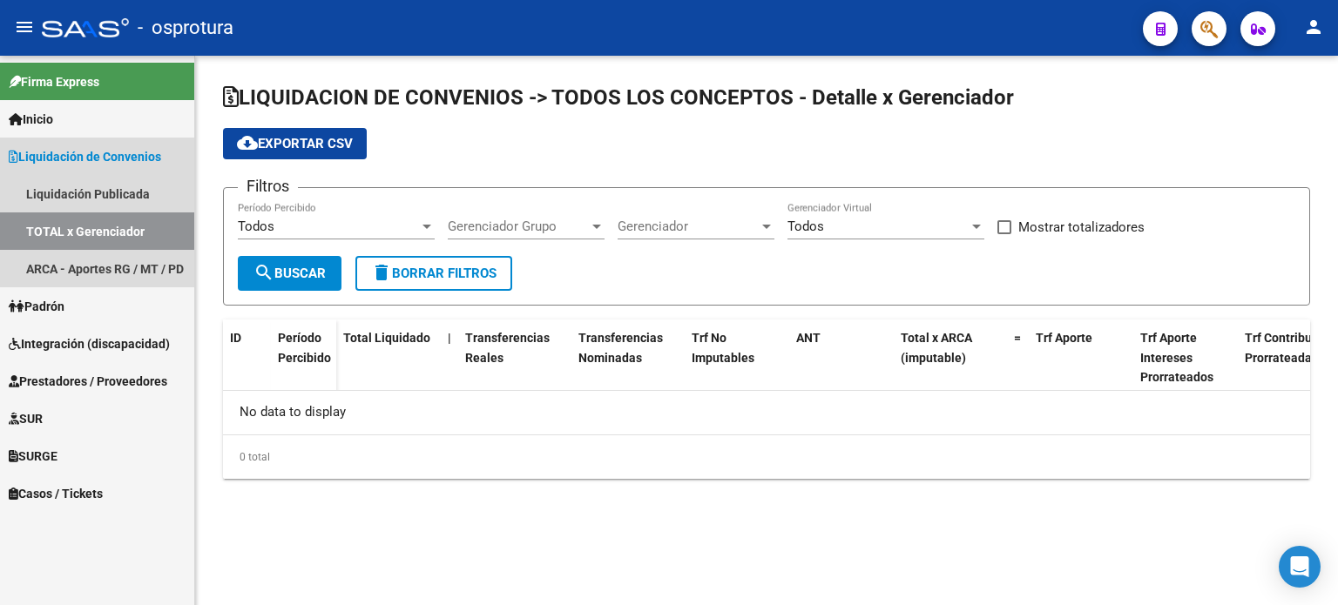
checkbox input "true"
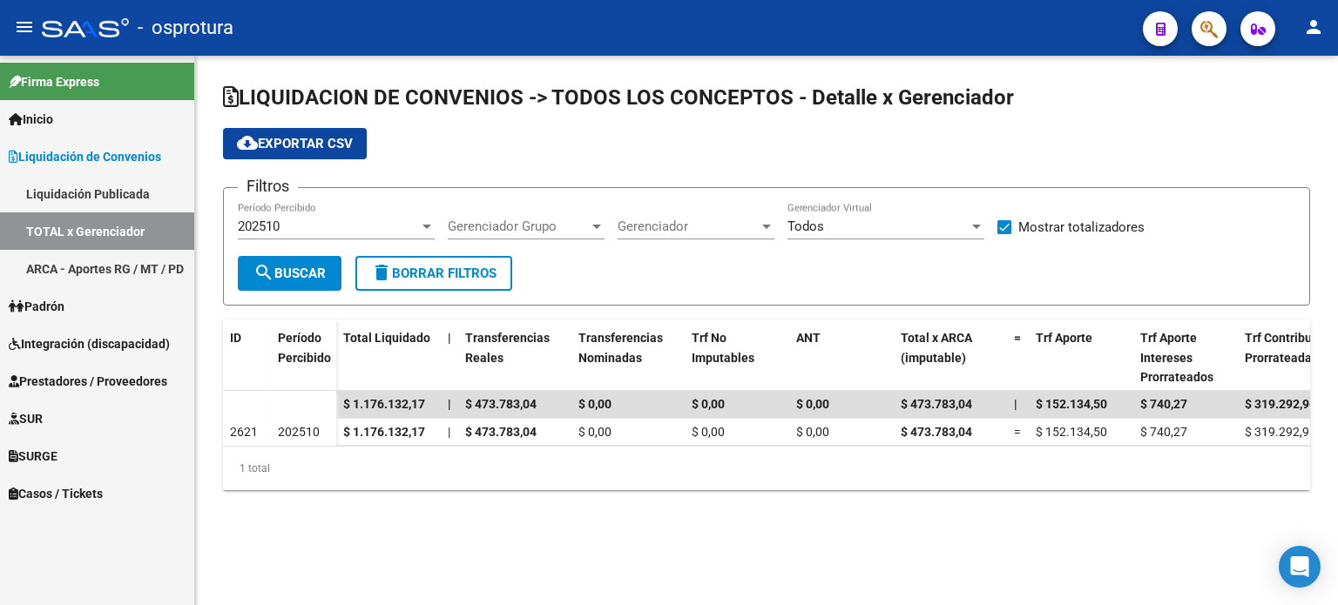
click at [1320, 17] on mat-icon "person" at bounding box center [1313, 27] width 21 height 21
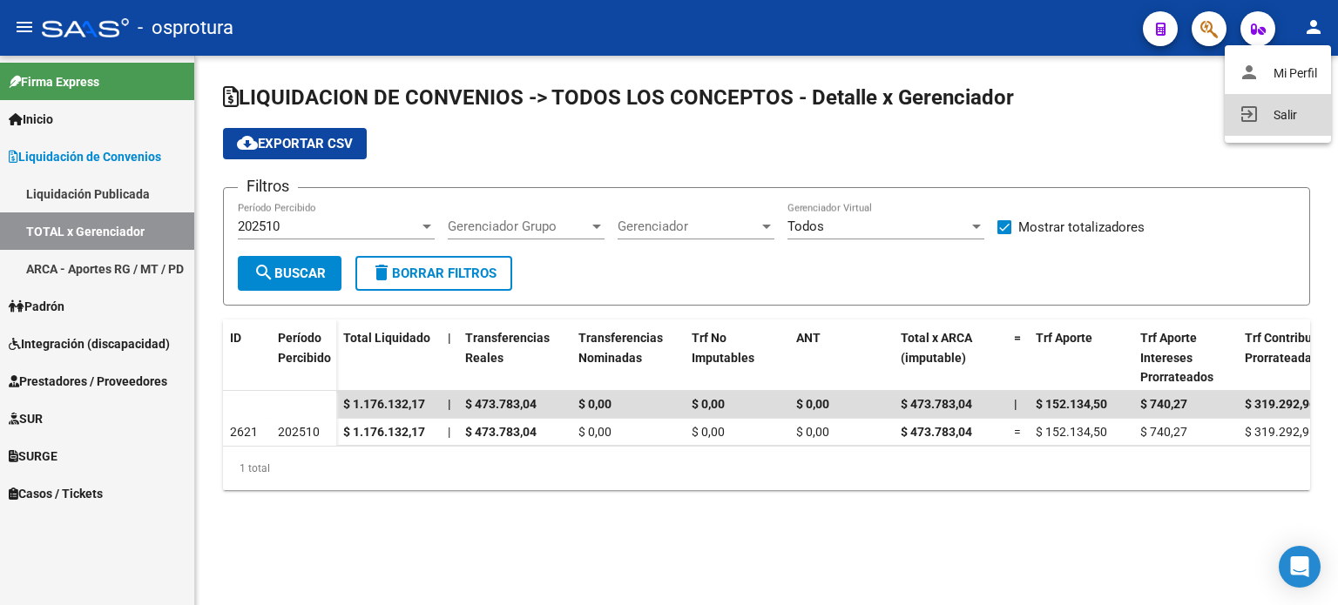
click at [1300, 110] on button "exit_to_app Salir" at bounding box center [1278, 115] width 106 height 42
